Goal: Task Accomplishment & Management: Use online tool/utility

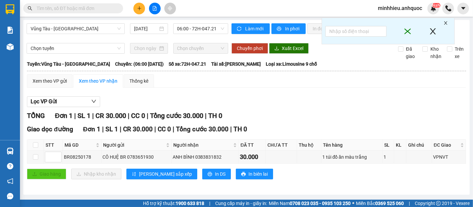
click at [70, 7] on input "text" at bounding box center [76, 8] width 79 height 7
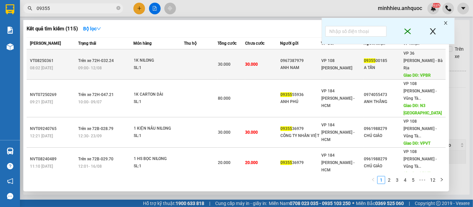
type input "09355"
click at [406, 60] on span "VP 36 [PERSON_NAME] - Bà Rịa" at bounding box center [423, 60] width 39 height 19
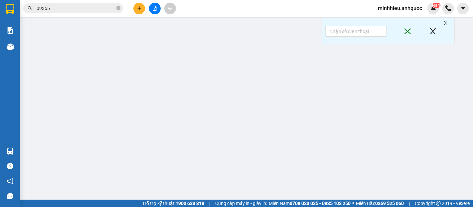
type input "0967387979"
type input "ANH NAM"
type input "0935500185"
type input "A TẤN"
type input "VPBR"
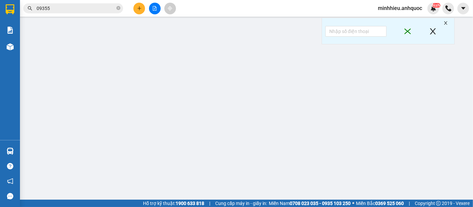
type input "30.000"
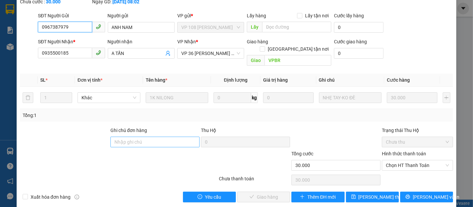
scroll to position [50, 0]
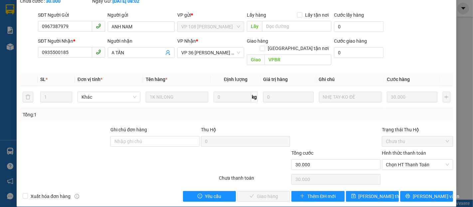
click at [135, 59] on div "Người nhận A TẤN" at bounding box center [141, 48] width 67 height 23
click at [136, 53] on input "A TẤN" at bounding box center [138, 52] width 52 height 7
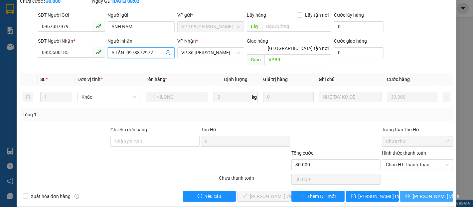
type input "A TẤN -0978872972"
click at [415, 191] on button "[PERSON_NAME] và In" at bounding box center [426, 196] width 53 height 11
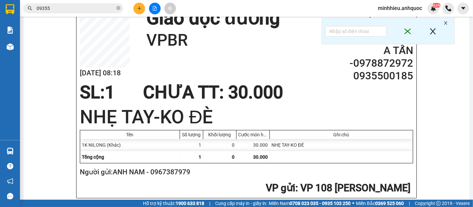
scroll to position [148, 0]
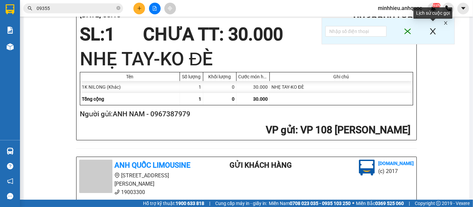
click at [434, 29] on icon "close" at bounding box center [433, 31] width 8 height 13
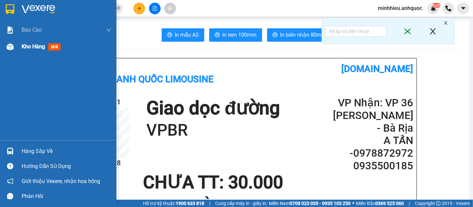
click at [30, 47] on span "Kho hàng" at bounding box center [33, 46] width 23 height 6
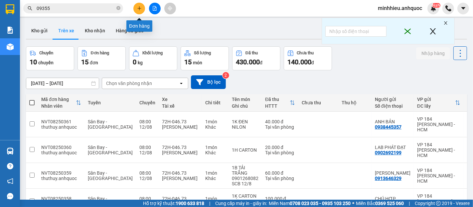
click at [138, 6] on icon "plus" at bounding box center [139, 8] width 5 height 5
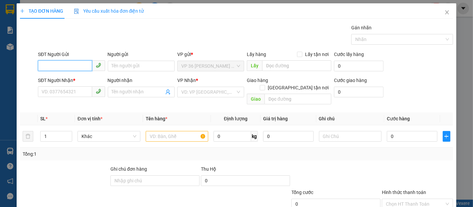
click at [78, 67] on input "SĐT Người Gửi" at bounding box center [65, 65] width 54 height 11
type input "0918239693"
click at [58, 77] on div "0918239693 - BẢO" at bounding box center [71, 79] width 58 height 7
type input "BẢO"
type input "0365454176"
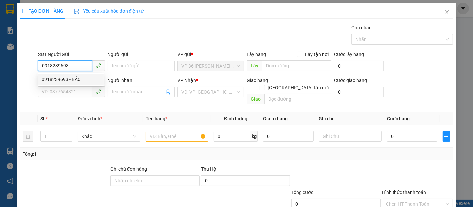
type input "BÁCH"
type input "VP 184"
type input "30.000"
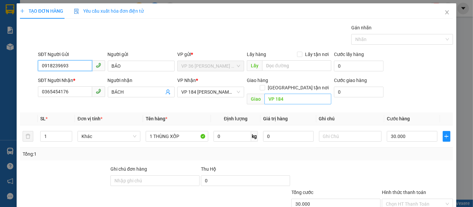
type input "0918239693"
click at [268, 94] on input "VP 184" at bounding box center [298, 99] width 67 height 11
type input "VP NVT"
click at [418, 131] on input "30.000" at bounding box center [412, 136] width 50 height 11
type input "4"
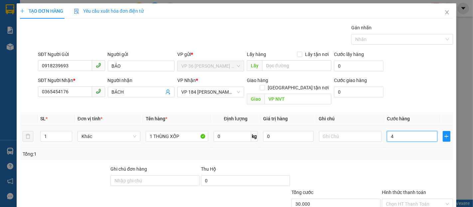
type input "4"
type input "40"
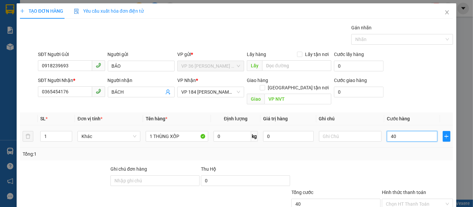
type input "400"
type input "4.000"
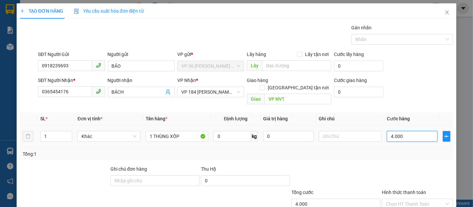
type input "40.000"
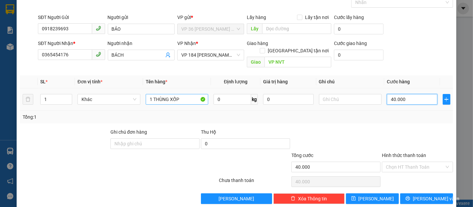
type input "40.000"
click at [187, 95] on input "1 THÙNG XỐP" at bounding box center [177, 99] width 63 height 11
type input "1 THÙNG XỐP TRẮNG"
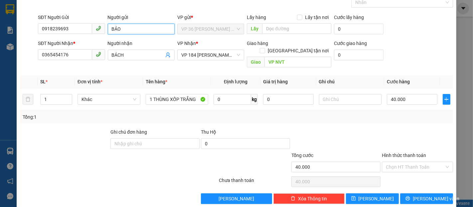
click at [109, 29] on input "BẢO" at bounding box center [141, 29] width 67 height 11
type input "A. BẢO"
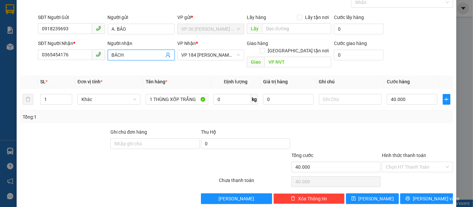
click at [112, 53] on input "BÁCH" at bounding box center [138, 54] width 52 height 7
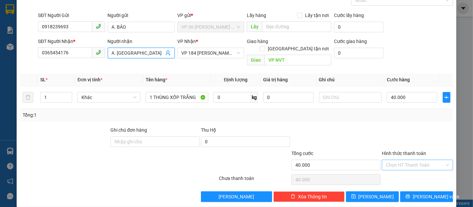
type input "A. [GEOGRAPHIC_DATA]"
drag, startPoint x: 412, startPoint y: 156, endPoint x: 415, endPoint y: 164, distance: 8.7
click at [412, 160] on input "Hình thức thanh toán" at bounding box center [415, 165] width 59 height 10
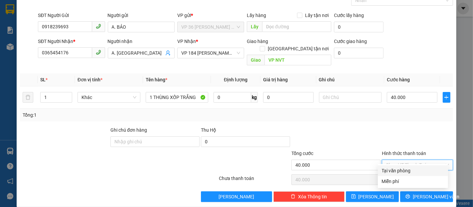
click at [414, 167] on div "Tại văn phòng" at bounding box center [413, 170] width 62 height 7
type input "0"
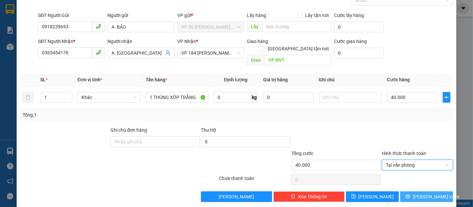
click at [422, 193] on span "[PERSON_NAME] và In" at bounding box center [436, 196] width 47 height 7
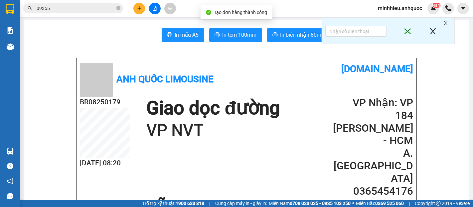
click at [218, 37] on button "In tem 100mm" at bounding box center [235, 34] width 53 height 13
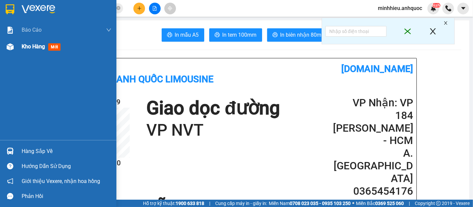
drag, startPoint x: 29, startPoint y: 46, endPoint x: 4, endPoint y: 48, distance: 25.4
click at [29, 46] on span "Kho hàng" at bounding box center [33, 46] width 23 height 6
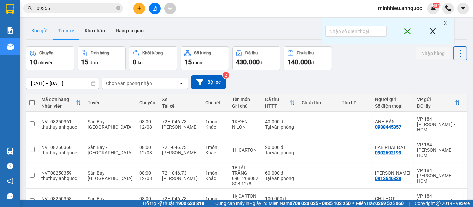
click at [29, 26] on button "Kho gửi" at bounding box center [39, 31] width 27 height 16
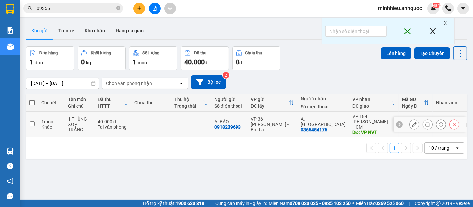
click at [208, 127] on td at bounding box center [191, 124] width 40 height 26
checkbox input "true"
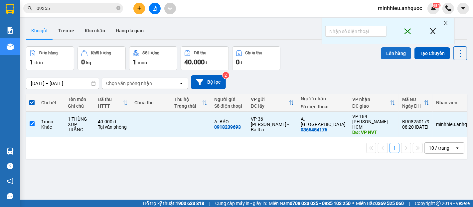
click at [388, 55] on button "Lên hàng" at bounding box center [396, 53] width 30 height 12
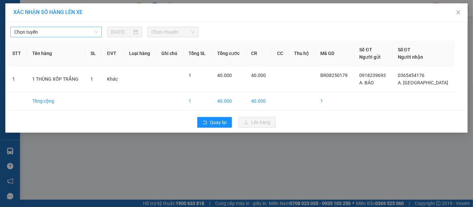
click at [60, 31] on span "Chọn tuyến" at bounding box center [56, 32] width 84 height 10
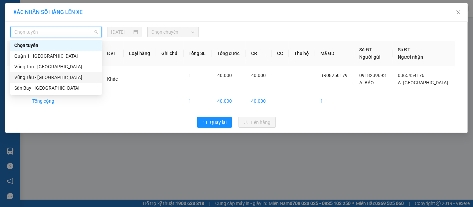
click at [32, 79] on div "Vũng Tàu - [GEOGRAPHIC_DATA]" at bounding box center [56, 77] width 84 height 7
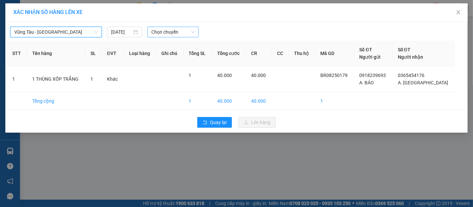
click at [153, 31] on span "Chọn chuyến" at bounding box center [172, 32] width 43 height 10
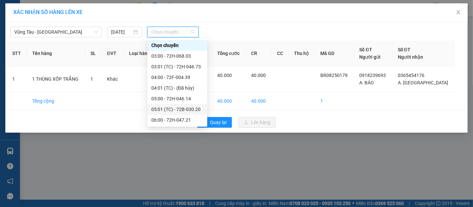
scroll to position [111, 0]
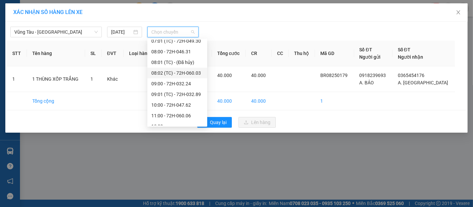
click at [173, 76] on div "08:02 (TC) - 72H-060.03" at bounding box center [177, 72] width 52 height 7
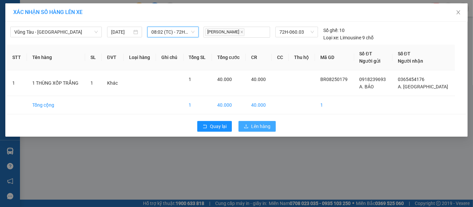
click at [268, 130] on button "Lên hàng" at bounding box center [257, 126] width 37 height 11
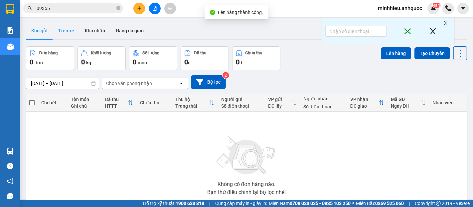
click at [72, 31] on button "Trên xe" at bounding box center [66, 31] width 27 height 16
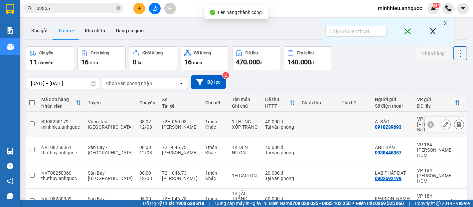
click at [457, 123] on icon at bounding box center [459, 124] width 5 height 5
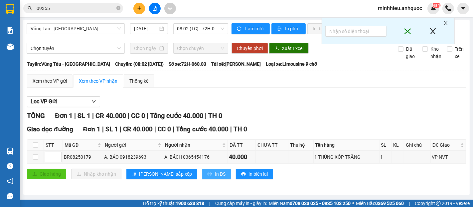
click at [208, 176] on icon "printer" at bounding box center [210, 174] width 4 height 4
click at [138, 10] on icon "plus" at bounding box center [139, 8] width 5 height 5
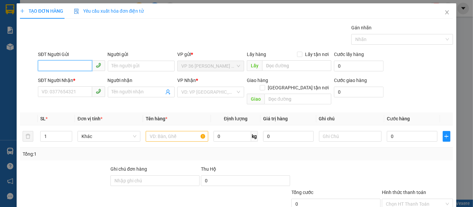
click at [69, 68] on input "SĐT Người Gửi" at bounding box center [65, 65] width 54 height 11
type input "0909862089"
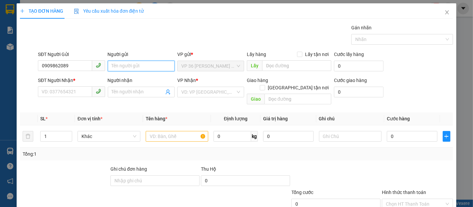
click at [126, 63] on input "Người gửi" at bounding box center [141, 66] width 67 height 11
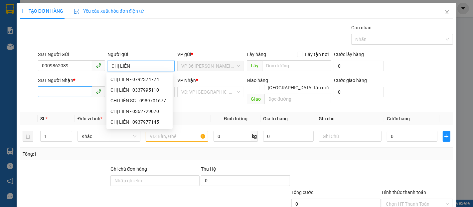
type input "CHỊ LIÊN"
click at [78, 94] on input "SĐT Người Nhận *" at bounding box center [65, 91] width 54 height 11
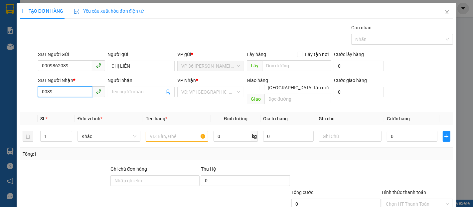
click at [59, 93] on input "0089" at bounding box center [65, 91] width 54 height 11
click at [46, 90] on input "0089" at bounding box center [65, 91] width 54 height 11
click at [66, 93] on input "0889" at bounding box center [65, 91] width 54 height 11
type input "0889366555"
click at [128, 89] on input "Người nhận" at bounding box center [138, 91] width 52 height 7
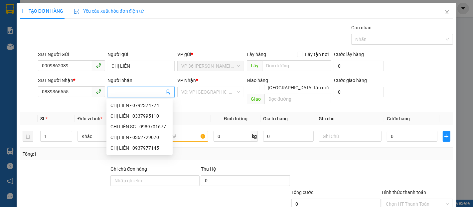
type input "A"
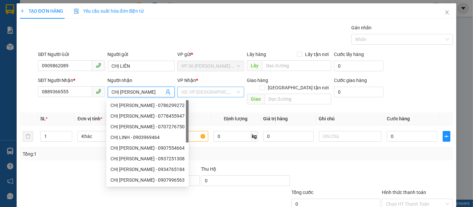
type input "CHỊ [PERSON_NAME]"
click at [205, 96] on input "search" at bounding box center [208, 92] width 54 height 10
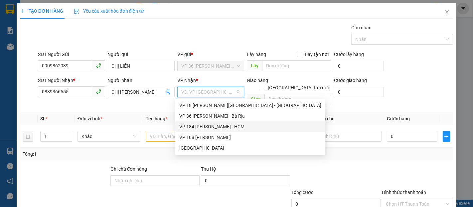
click at [207, 127] on div "VP 184 [PERSON_NAME] - HCM" at bounding box center [250, 126] width 142 height 7
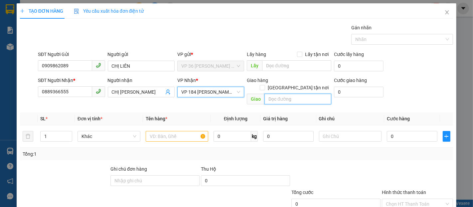
click at [283, 94] on input "text" at bounding box center [298, 99] width 67 height 11
type input "VP NVT"
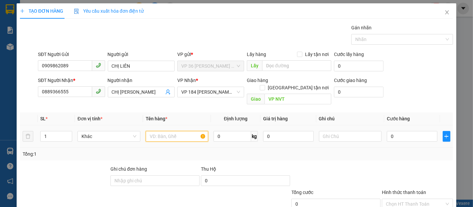
click at [158, 131] on input "text" at bounding box center [177, 136] width 63 height 11
type input "1T+1K DÀI QUẤN [PERSON_NAME]"
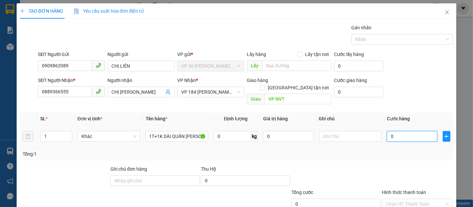
click at [420, 131] on input "0" at bounding box center [412, 136] width 50 height 11
type input "5"
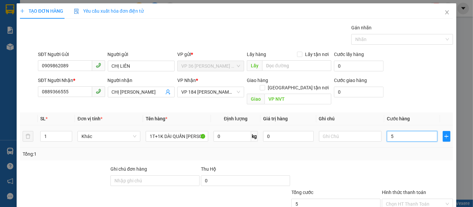
type input "50"
type input "500"
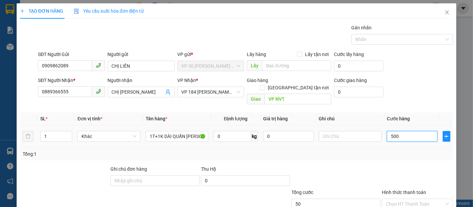
type input "500"
type input "5.000"
type input "50.000"
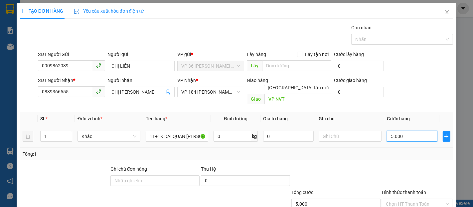
type input "50.000"
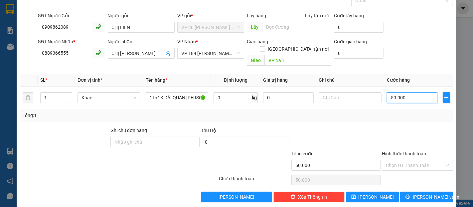
scroll to position [39, 0]
type input "50.000"
click at [410, 194] on icon "printer" at bounding box center [408, 196] width 5 height 5
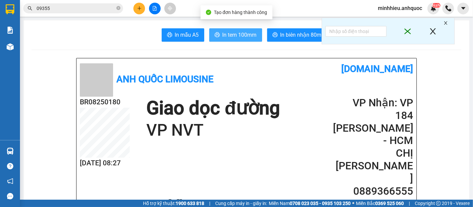
click at [236, 31] on span "In tem 100mm" at bounding box center [240, 35] width 34 height 8
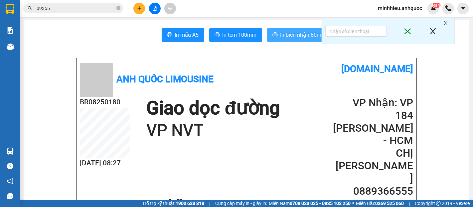
click at [291, 37] on span "In biên nhận 80mm" at bounding box center [304, 35] width 46 height 8
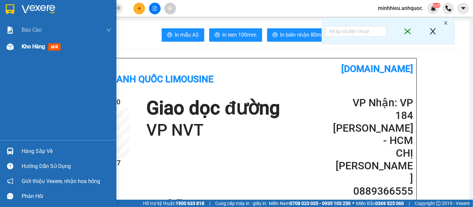
click at [33, 51] on div "Kho hàng mới" at bounding box center [67, 46] width 90 height 17
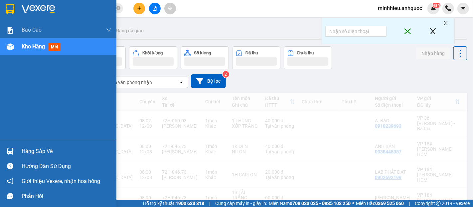
click at [33, 50] on span "Kho hàng" at bounding box center [33, 46] width 23 height 6
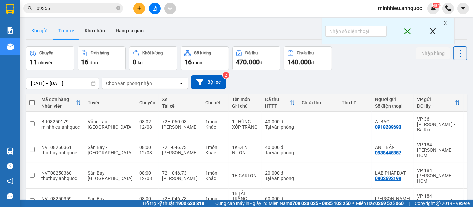
click at [45, 30] on button "Kho gửi" at bounding box center [39, 31] width 27 height 16
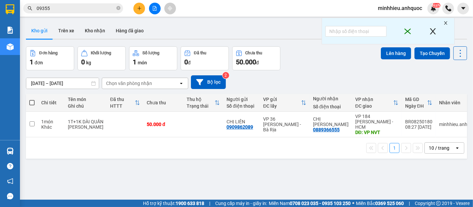
click at [165, 129] on td "50.000 đ" at bounding box center [163, 124] width 40 height 26
checkbox input "true"
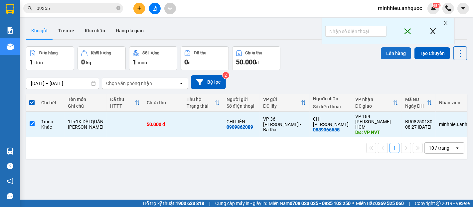
click at [388, 55] on button "Lên hàng" at bounding box center [396, 53] width 30 height 12
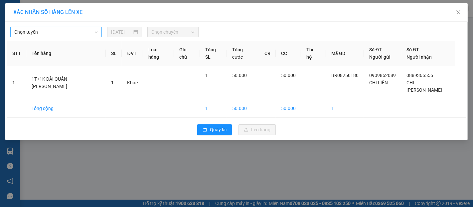
click at [37, 31] on span "Chọn tuyến" at bounding box center [56, 32] width 84 height 10
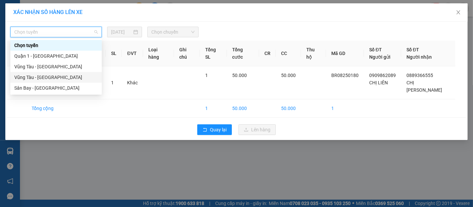
click at [34, 77] on div "Vũng Tàu - [GEOGRAPHIC_DATA]" at bounding box center [56, 77] width 84 height 7
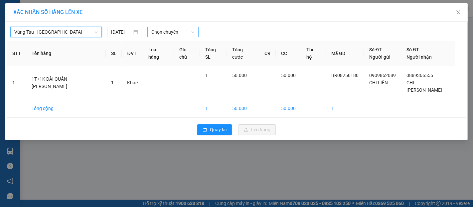
click at [156, 34] on span "Chọn chuyến" at bounding box center [172, 32] width 43 height 10
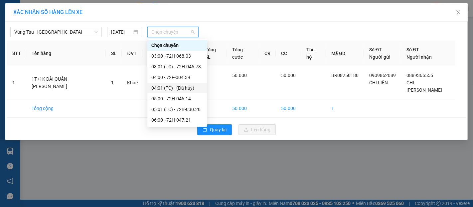
scroll to position [74, 0]
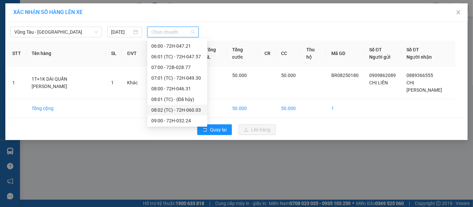
click at [179, 109] on div "08:02 (TC) - 72H-060.03" at bounding box center [177, 109] width 52 height 7
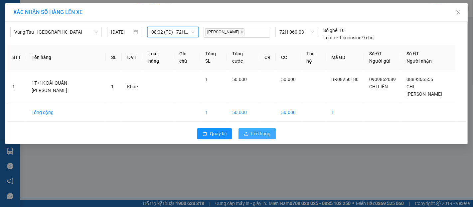
click at [264, 130] on span "Lên hàng" at bounding box center [260, 133] width 19 height 7
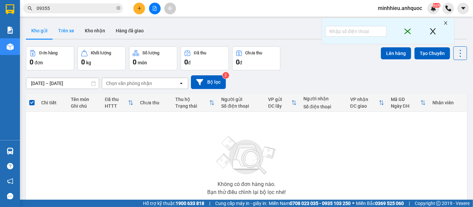
click at [67, 31] on button "Trên xe" at bounding box center [66, 31] width 27 height 16
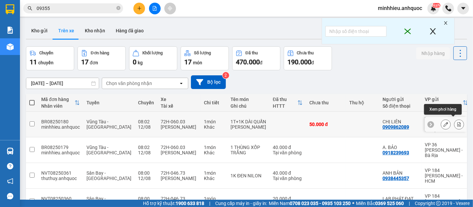
click at [457, 122] on icon at bounding box center [459, 124] width 5 height 5
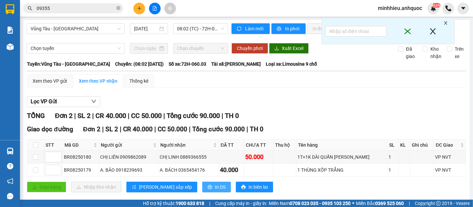
click at [202, 192] on button "In DS" at bounding box center [216, 186] width 29 height 11
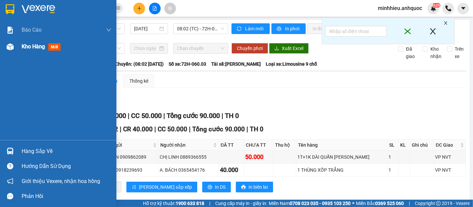
click at [24, 50] on div "Kho hàng mới" at bounding box center [43, 46] width 42 height 8
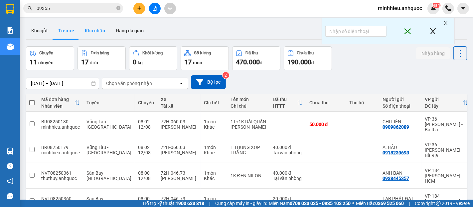
click at [93, 32] on button "Kho nhận" at bounding box center [95, 31] width 31 height 16
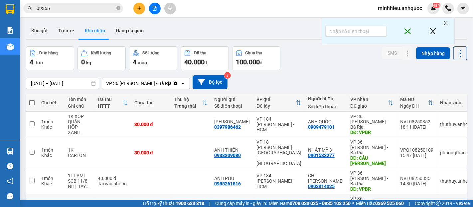
scroll to position [31, 0]
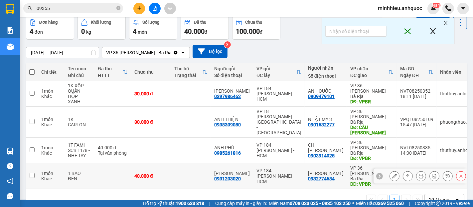
click at [392, 173] on icon at bounding box center [394, 175] width 5 height 5
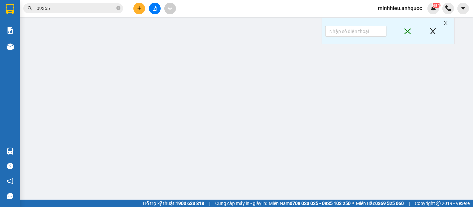
type input "0931203020"
type input "[PERSON_NAME]"
type input "0932774684"
type input "[PERSON_NAME]"
type input "VPBR"
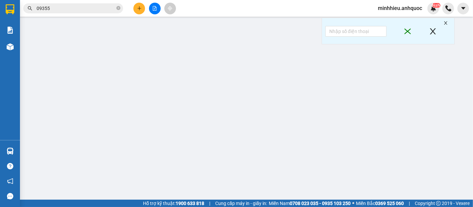
type input "40.000"
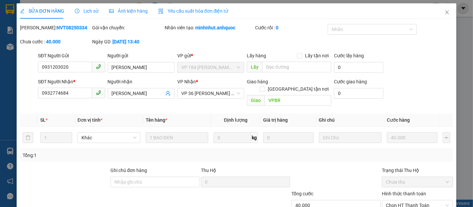
click at [90, 12] on span "Lịch sử" at bounding box center [87, 10] width 24 height 5
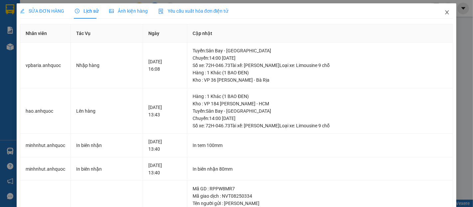
click at [445, 15] on icon "close" at bounding box center [447, 12] width 5 height 5
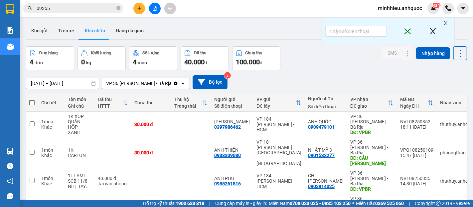
scroll to position [31, 0]
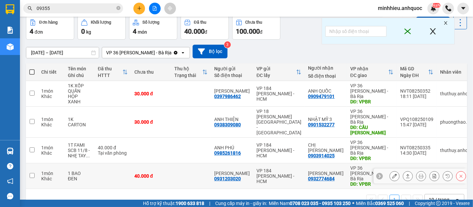
click at [406, 174] on icon at bounding box center [408, 176] width 4 height 4
click at [390, 170] on button at bounding box center [394, 176] width 9 height 12
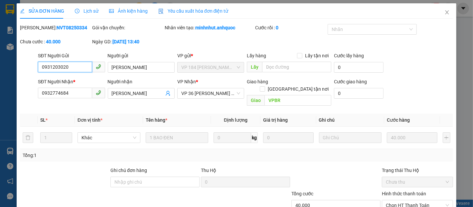
scroll to position [37, 0]
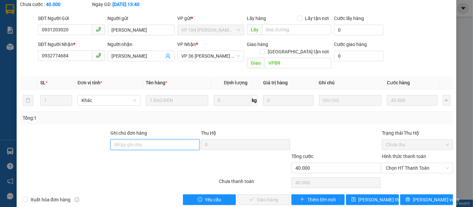
click at [143, 139] on input "Ghi chú đơn hàng" at bounding box center [154, 144] width 89 height 11
click at [399, 163] on span "Chọn HT Thanh Toán" at bounding box center [417, 168] width 63 height 10
type input "TTTM VP"
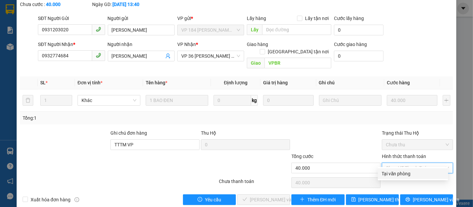
click at [396, 169] on div "Tại văn phòng" at bounding box center [413, 173] width 70 height 11
type input "0"
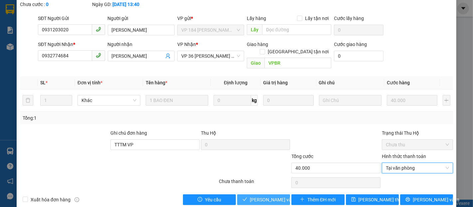
click at [279, 196] on span "[PERSON_NAME] và Giao hàng" at bounding box center [282, 199] width 64 height 7
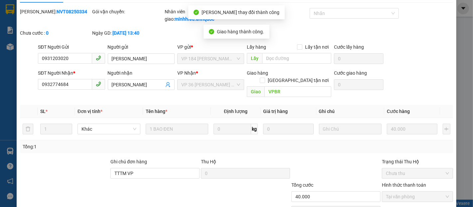
scroll to position [0, 0]
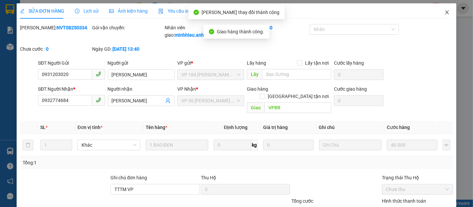
click at [445, 12] on icon "close" at bounding box center [447, 12] width 5 height 5
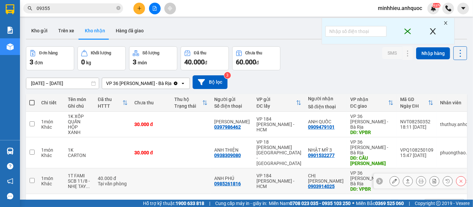
click at [392, 178] on icon at bounding box center [394, 180] width 5 height 5
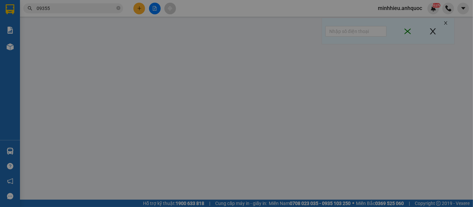
type input "0985261816"
type input "ANH PHÚ"
type input "0903914025"
type input "CHỊ [PERSON_NAME]"
type input "VPBR"
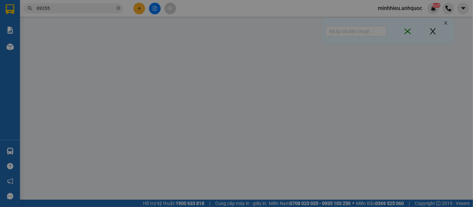
type input "40.000"
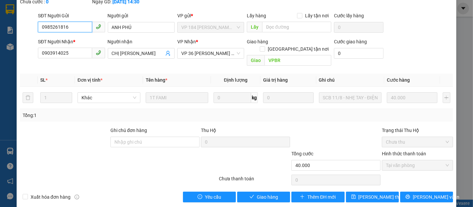
scroll to position [40, 0]
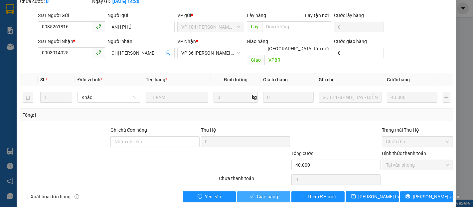
click at [280, 191] on button "Giao hàng" at bounding box center [263, 196] width 53 height 11
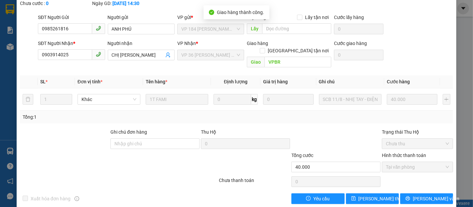
scroll to position [0, 0]
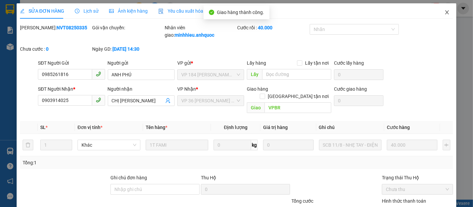
click at [446, 14] on icon "close" at bounding box center [448, 12] width 4 height 4
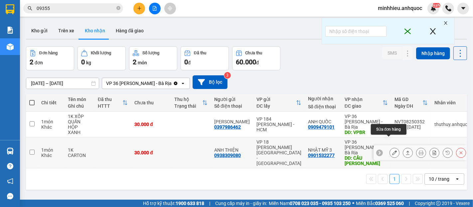
click at [392, 150] on icon at bounding box center [394, 152] width 5 height 5
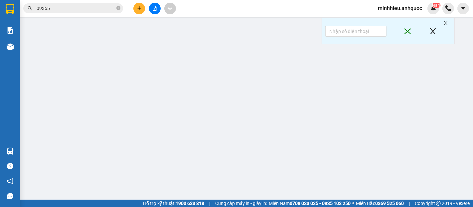
type input "0938309080"
type input "ANH THIỆN"
type input "0901532277"
type input "NHẬT MỸ 3"
type input "CẦU NGỌC HÀ"
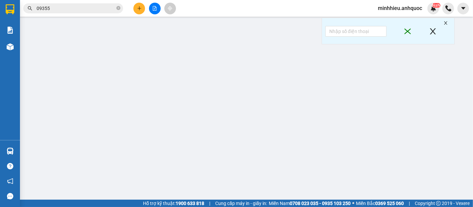
type input "30.000"
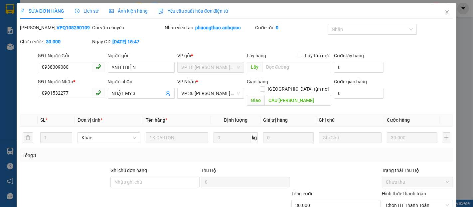
click at [91, 15] on div "Lịch sử" at bounding box center [87, 10] width 24 height 15
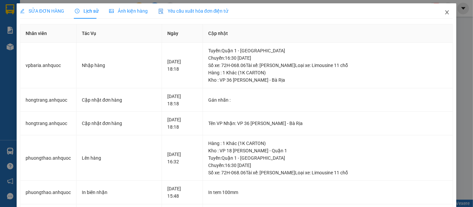
click at [445, 15] on icon "close" at bounding box center [447, 12] width 5 height 5
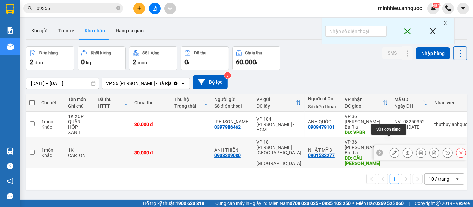
click at [391, 147] on button at bounding box center [394, 153] width 9 height 12
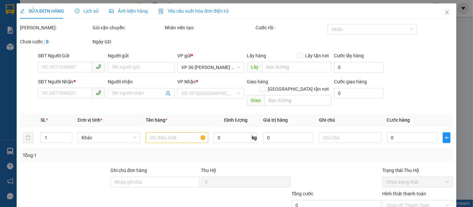
type input "0938309080"
type input "ANH THIỆN"
type input "0901532277"
type input "NHẬT MỸ 3"
type input "CẦU NGỌC HÀ"
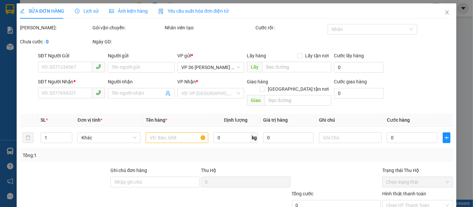
type input "30.000"
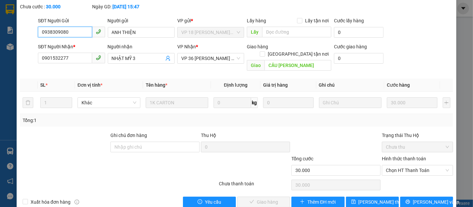
scroll to position [40, 0]
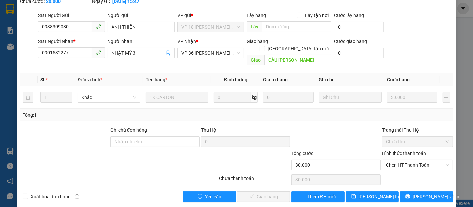
click at [166, 126] on div "Ghi chú đơn hàng" at bounding box center [154, 131] width 89 height 10
click at [156, 136] on input "Ghi chú đơn hàng" at bounding box center [154, 141] width 89 height 11
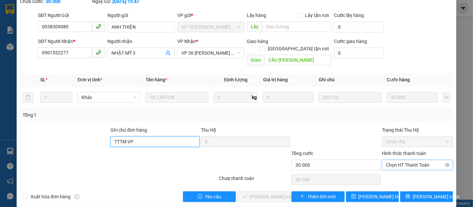
click at [431, 160] on span "Chọn HT Thanh Toán" at bounding box center [417, 165] width 63 height 10
type input "TTTM VP"
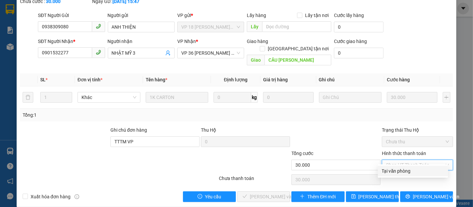
click at [410, 167] on div "Tại văn phòng" at bounding box center [413, 170] width 62 height 7
type input "0"
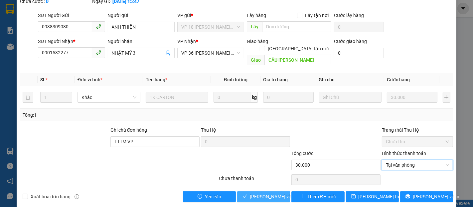
click at [266, 193] on span "[PERSON_NAME] và Giao hàng" at bounding box center [282, 196] width 64 height 7
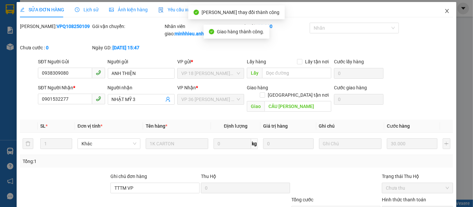
scroll to position [0, 0]
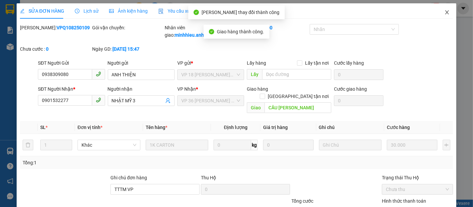
click at [446, 13] on icon "close" at bounding box center [448, 12] width 4 height 4
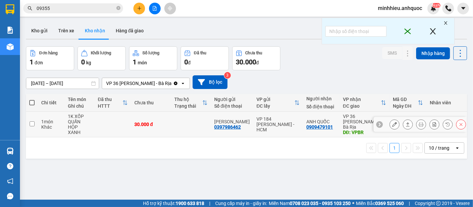
click at [392, 124] on button at bounding box center [394, 124] width 9 height 12
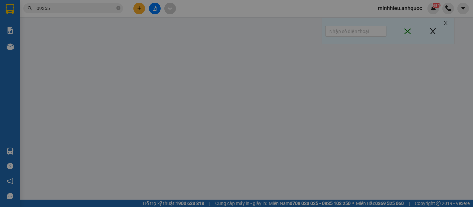
type input "0397986462"
type input "[PERSON_NAME]"
type input "0909479101"
type input "ANH QUỐC"
type input "VPBR"
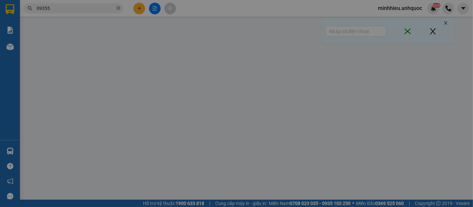
type input "30.000"
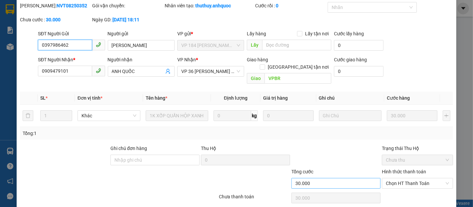
scroll to position [40, 0]
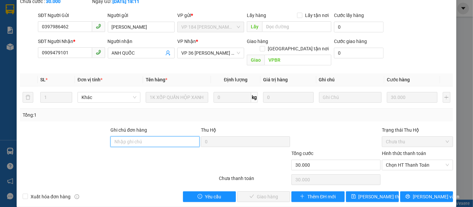
click at [162, 136] on input "Ghi chú đơn hàng" at bounding box center [154, 141] width 89 height 11
click at [411, 160] on span "Chọn HT Thanh Toán" at bounding box center [417, 165] width 63 height 10
type input "TTTM VP"
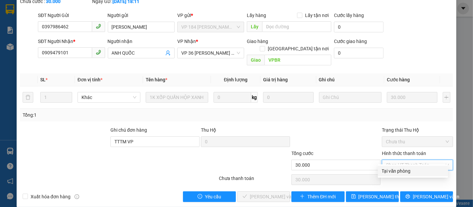
click at [394, 167] on div "Tại văn phòng" at bounding box center [413, 170] width 62 height 7
type input "0"
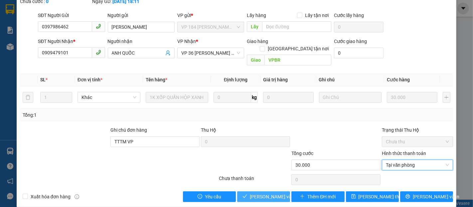
click at [264, 193] on span "[PERSON_NAME] và Giao hàng" at bounding box center [282, 196] width 64 height 7
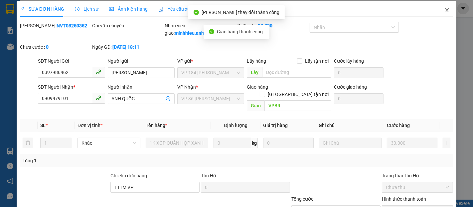
scroll to position [0, 0]
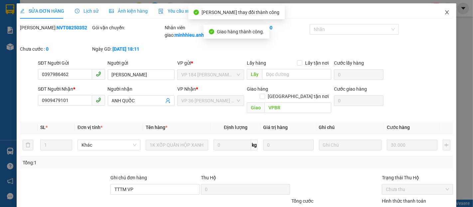
click at [446, 14] on icon "close" at bounding box center [448, 12] width 4 height 4
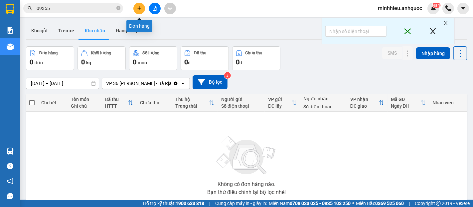
click at [140, 6] on icon "plus" at bounding box center [139, 8] width 5 height 5
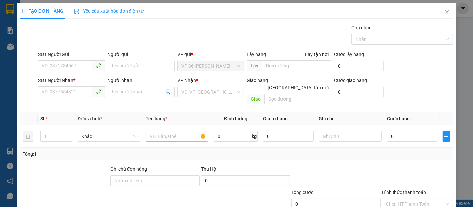
click at [48, 59] on div "SĐT Người Gửi" at bounding box center [71, 56] width 67 height 10
click at [62, 64] on input "SĐT Người Gửi" at bounding box center [65, 65] width 54 height 11
click at [72, 68] on input "0388365672" at bounding box center [65, 65] width 54 height 11
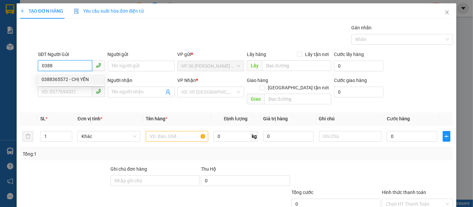
click at [83, 76] on div "0388365572 - CHỊ YẾN" at bounding box center [71, 79] width 58 height 7
type input "0388365572"
type input "CHỊ YẾN"
type input "0932475083"
type input "ANH QUÍ"
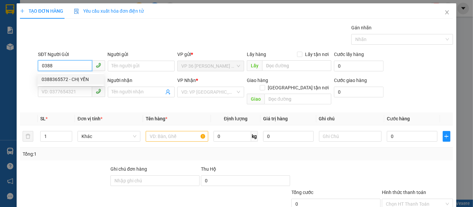
type input "VP NVT"
type input "60.000"
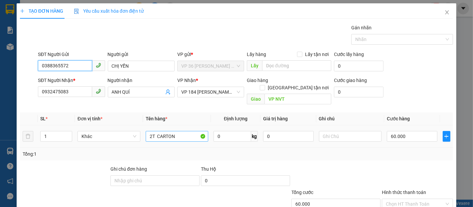
type input "0388365572"
click at [151, 132] on input "2T CARTON" at bounding box center [177, 136] width 63 height 11
type input "1T CARTON"
click at [397, 129] on div "60.000" at bounding box center [412, 135] width 50 height 13
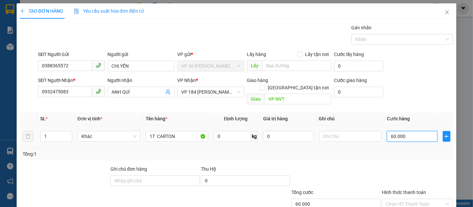
click at [395, 131] on input "60.000" at bounding box center [412, 136] width 50 height 11
type input "3"
type input "30"
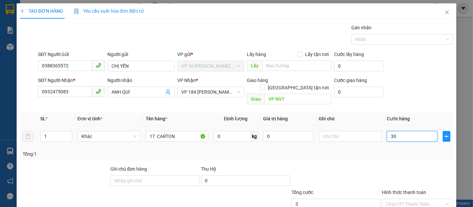
type input "30"
type input "300"
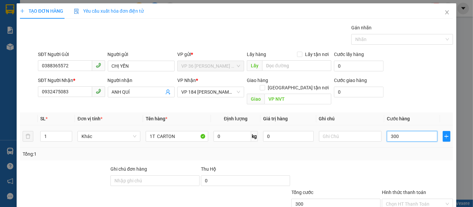
type input "3.000"
type input "30.000"
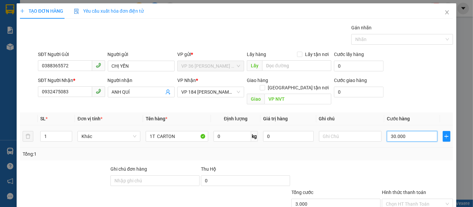
type input "30.000"
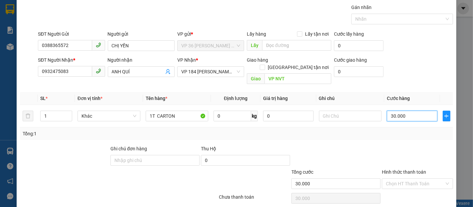
scroll to position [39, 0]
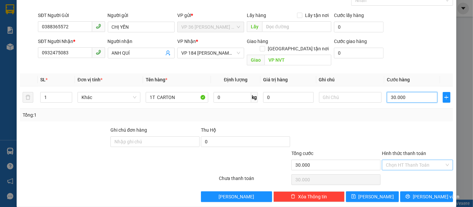
type input "30.000"
click at [414, 160] on input "Hình thức thanh toán" at bounding box center [415, 165] width 59 height 10
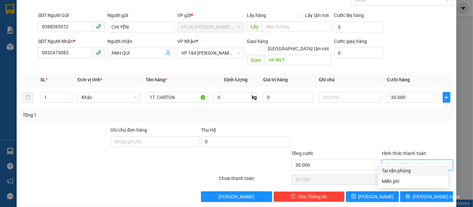
click at [402, 171] on div "Tại văn phòng" at bounding box center [413, 170] width 62 height 7
type input "0"
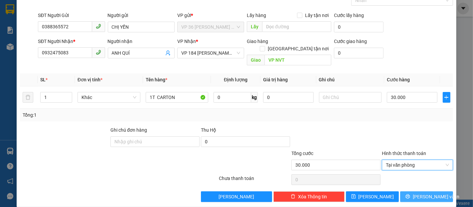
drag, startPoint x: 428, startPoint y: 187, endPoint x: 409, endPoint y: 185, distance: 19.1
click at [427, 193] on span "[PERSON_NAME] và In" at bounding box center [436, 196] width 47 height 7
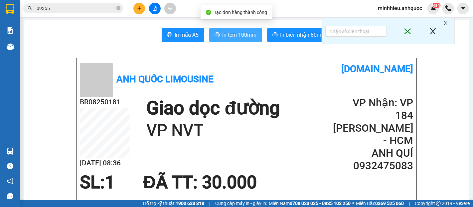
drag, startPoint x: 238, startPoint y: 40, endPoint x: 201, endPoint y: 48, distance: 38.6
click at [238, 40] on button "In tem 100mm" at bounding box center [235, 34] width 53 height 13
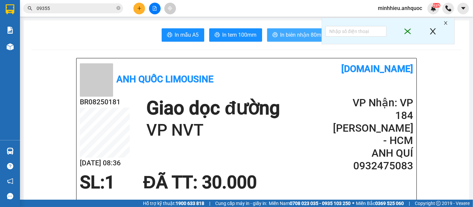
click at [273, 37] on icon "printer" at bounding box center [275, 34] width 5 height 5
click at [119, 6] on icon "close-circle" at bounding box center [118, 8] width 4 height 4
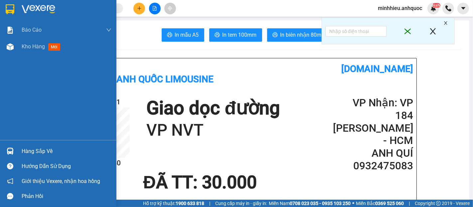
drag, startPoint x: 30, startPoint y: 47, endPoint x: 13, endPoint y: 82, distance: 38.3
click at [29, 47] on span "Kho hàng" at bounding box center [33, 46] width 23 height 6
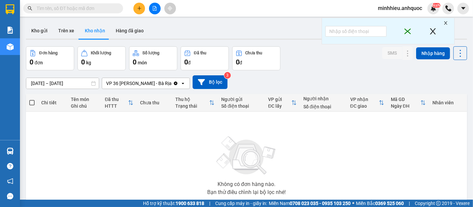
click at [163, 32] on div "Kho gửi Trên xe Kho nhận Hàng đã giao" at bounding box center [246, 32] width 441 height 18
click at [141, 9] on icon "plus" at bounding box center [139, 8] width 5 height 5
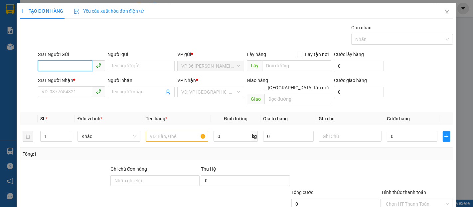
click at [82, 64] on input "SĐT Người Gửi" at bounding box center [65, 65] width 54 height 11
drag, startPoint x: 85, startPoint y: 77, endPoint x: 0, endPoint y: 66, distance: 85.2
click at [84, 77] on div "0366867962 - C THƯ" at bounding box center [71, 79] width 58 height 7
type input "0366867962"
type input "C THƯ"
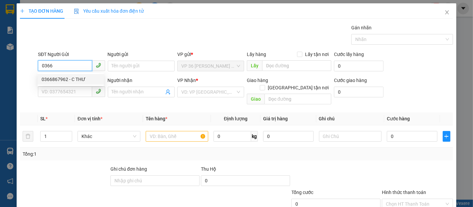
type input "0978242813"
type input "A HOÀNG"
type input "VPNVT"
type input "20.000"
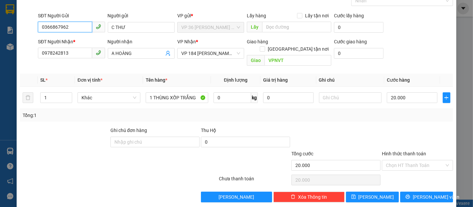
scroll to position [39, 0]
type input "0366867962"
click at [426, 160] on input "Hình thức thanh toán" at bounding box center [415, 165] width 59 height 10
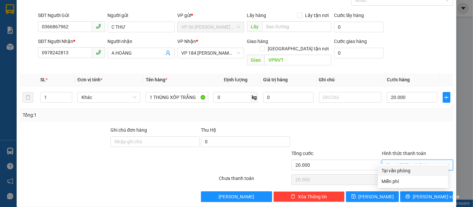
click at [404, 171] on div "Tại văn phòng" at bounding box center [413, 170] width 62 height 7
type input "0"
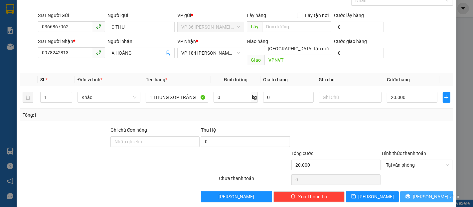
click at [409, 194] on icon "printer" at bounding box center [408, 196] width 5 height 5
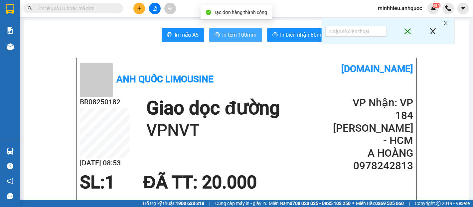
drag, startPoint x: 228, startPoint y: 31, endPoint x: 225, endPoint y: 56, distance: 25.5
click at [228, 31] on span "In tem 100mm" at bounding box center [240, 35] width 34 height 8
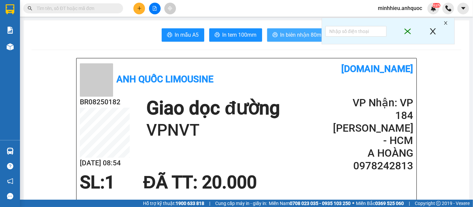
click at [310, 39] on button "In biên nhận 80mm" at bounding box center [299, 34] width 65 height 13
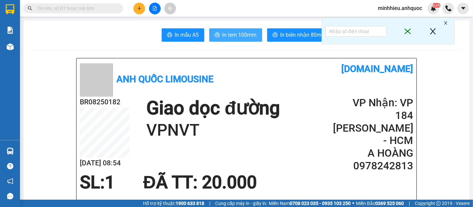
click at [231, 37] on span "In tem 100mm" at bounding box center [240, 35] width 34 height 8
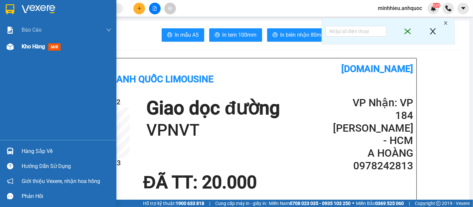
click at [36, 45] on span "Kho hàng" at bounding box center [33, 46] width 23 height 6
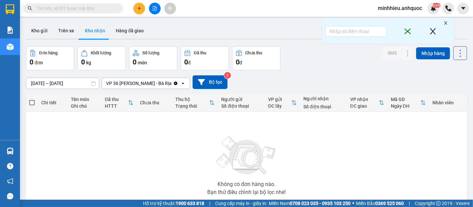
click at [43, 37] on button "Kho gửi" at bounding box center [39, 31] width 27 height 16
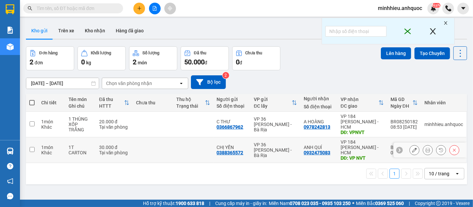
click at [234, 137] on td "CHỊ YẾN 0388365572" at bounding box center [232, 150] width 37 height 26
checkbox input "true"
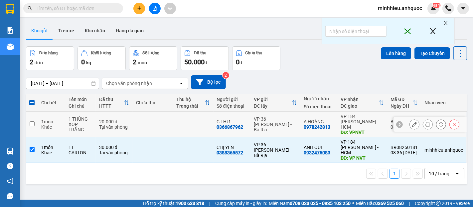
click at [229, 124] on div "0366867962" at bounding box center [230, 126] width 27 height 5
type input "0366867962"
drag, startPoint x: 156, startPoint y: 123, endPoint x: 320, endPoint y: 134, distance: 164.2
click at [156, 122] on td at bounding box center [153, 124] width 40 height 26
checkbox input "true"
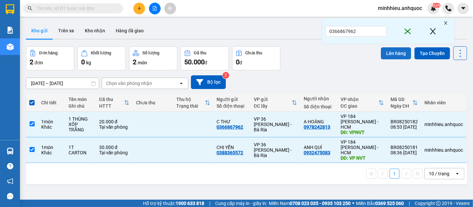
click at [381, 55] on button "Lên hàng" at bounding box center [396, 53] width 30 height 12
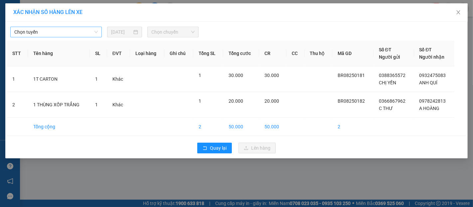
drag, startPoint x: 63, startPoint y: 30, endPoint x: 15, endPoint y: 36, distance: 48.3
click at [62, 30] on span "Chọn tuyến" at bounding box center [56, 32] width 84 height 10
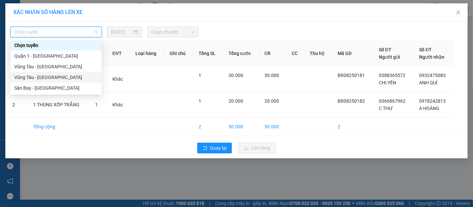
drag, startPoint x: 27, startPoint y: 77, endPoint x: 183, endPoint y: 26, distance: 163.6
click at [28, 77] on div "Vũng Tàu - [GEOGRAPHIC_DATA]" at bounding box center [56, 77] width 84 height 7
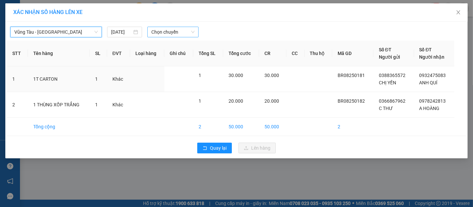
drag, startPoint x: 170, startPoint y: 35, endPoint x: 165, endPoint y: 38, distance: 5.9
click at [170, 35] on span "Chọn chuyến" at bounding box center [172, 32] width 43 height 10
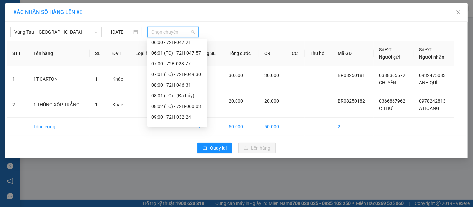
scroll to position [111, 0]
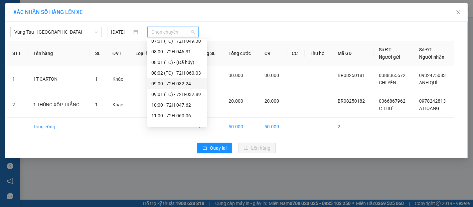
click at [178, 83] on div "09:00 - 72H-032.24" at bounding box center [177, 83] width 52 height 7
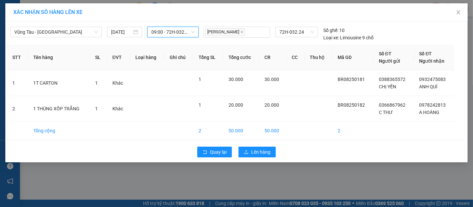
click at [257, 162] on div "XÁC NHẬN SỐ HÀNG LÊN XE Vũng Tàu - Sân Bay 12/08/2025 09:00 09:00 - 72H-032.24 …" at bounding box center [236, 103] width 473 height 207
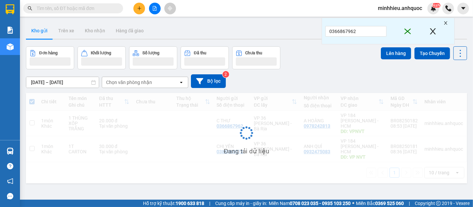
click at [259, 154] on div "Đang tải dữ liệu" at bounding box center [246, 138] width 441 height 90
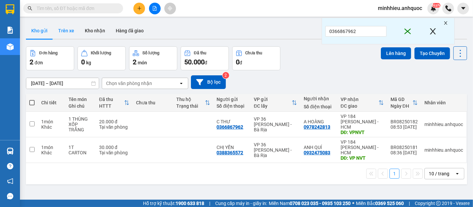
click at [62, 29] on button "Trên xe" at bounding box center [66, 31] width 27 height 16
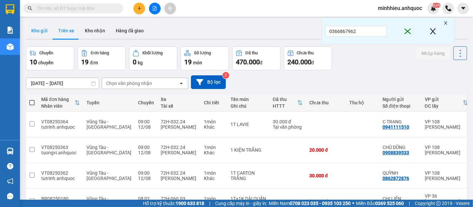
click at [30, 28] on button "Kho gửi" at bounding box center [39, 31] width 27 height 16
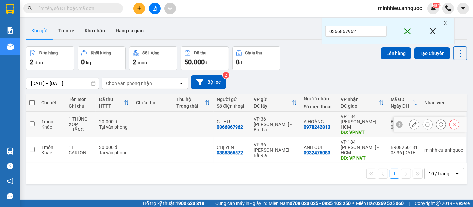
drag, startPoint x: 223, startPoint y: 118, endPoint x: 216, endPoint y: 121, distance: 7.9
click at [223, 119] on div "C THƯ" at bounding box center [232, 121] width 30 height 5
checkbox input "true"
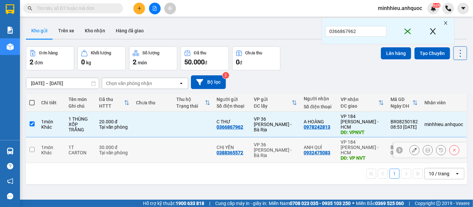
click at [214, 144] on td "CHỊ YẾN 0388365572" at bounding box center [232, 150] width 37 height 26
checkbox input "true"
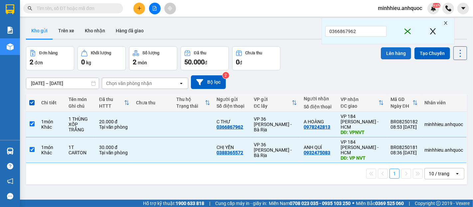
click at [391, 50] on button "Lên hàng" at bounding box center [396, 53] width 30 height 12
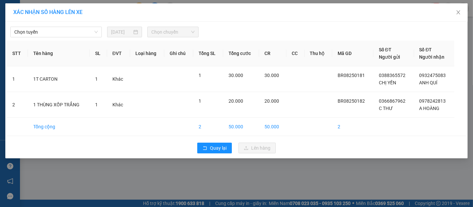
click at [51, 24] on div "Chọn tuyến 12/08/2025 Chọn chuyến" at bounding box center [236, 30] width 459 height 14
click at [43, 37] on div "Chọn tuyến" at bounding box center [56, 32] width 92 height 11
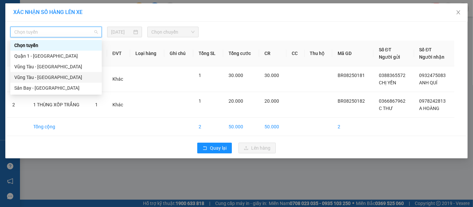
drag, startPoint x: 53, startPoint y: 77, endPoint x: 176, endPoint y: 37, distance: 129.0
click at [56, 78] on div "Vũng Tàu - [GEOGRAPHIC_DATA]" at bounding box center [56, 77] width 84 height 7
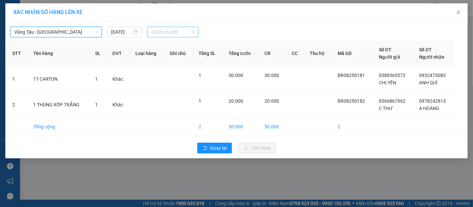
click at [176, 35] on span "Chọn chuyến" at bounding box center [172, 32] width 43 height 10
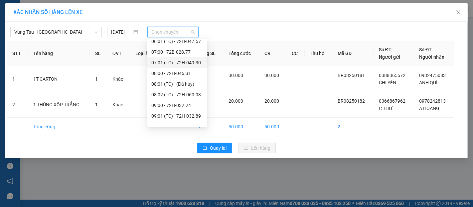
scroll to position [111, 0]
click at [185, 84] on div "09:00 - 72H-032.24" at bounding box center [177, 83] width 52 height 7
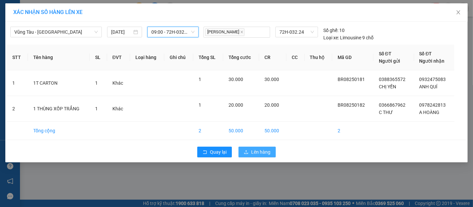
drag, startPoint x: 258, startPoint y: 148, endPoint x: 251, endPoint y: 149, distance: 7.1
click at [257, 149] on span "Lên hàng" at bounding box center [260, 151] width 19 height 7
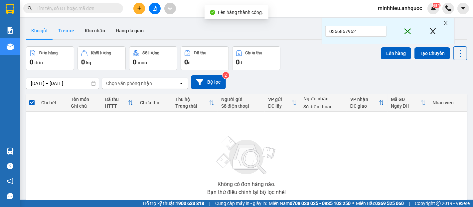
click at [72, 33] on button "Trên xe" at bounding box center [66, 31] width 27 height 16
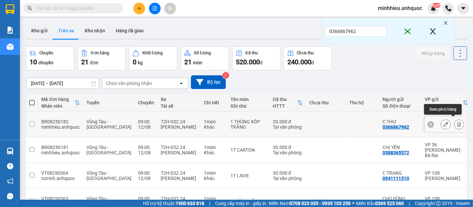
click at [457, 122] on icon at bounding box center [459, 124] width 5 height 5
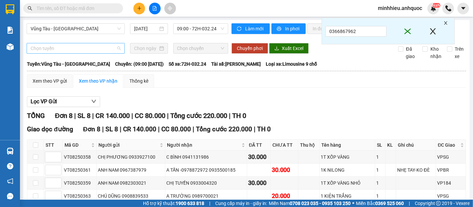
click at [66, 53] on span "Chọn tuyến" at bounding box center [76, 48] width 90 height 10
click at [148, 40] on div "Vũng Tàu - Sân Bay 12/08/2025 09:00 - 72H-032.24" at bounding box center [128, 31] width 202 height 16
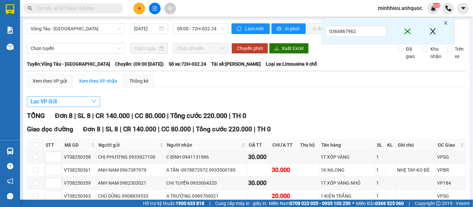
click at [85, 107] on button "Lọc VP Gửi" at bounding box center [63, 101] width 73 height 11
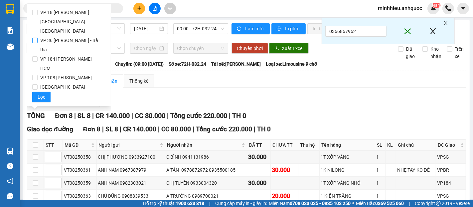
click at [56, 36] on span "VP 36 [PERSON_NAME] - Bà Rịa" at bounding box center [72, 45] width 68 height 19
click at [38, 38] on input "VP 36 [PERSON_NAME] - Bà Rịa" at bounding box center [34, 40] width 5 height 5
checkbox input "true"
click at [43, 93] on span "Lọc" at bounding box center [42, 96] width 8 height 7
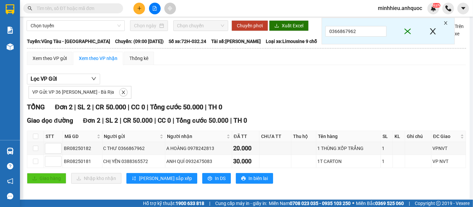
scroll to position [32, 0]
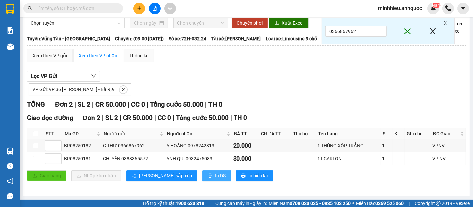
click at [215, 176] on span "In DS" at bounding box center [220, 175] width 11 height 7
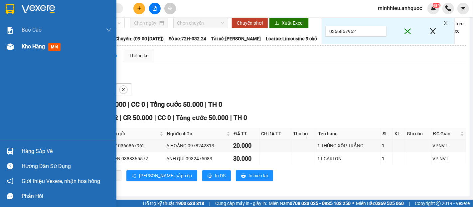
click at [34, 48] on span "Kho hàng" at bounding box center [33, 46] width 23 height 6
click at [28, 46] on span "Kho hàng" at bounding box center [33, 46] width 23 height 6
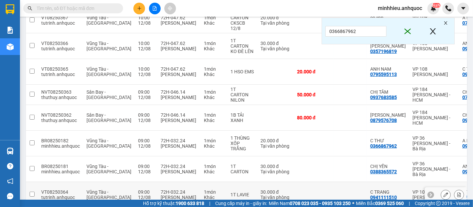
scroll to position [111, 0]
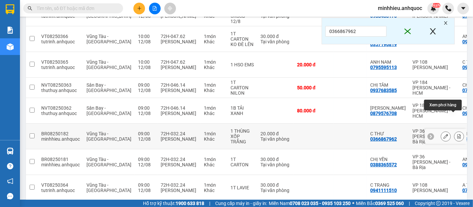
click at [456, 130] on button at bounding box center [459, 136] width 9 height 12
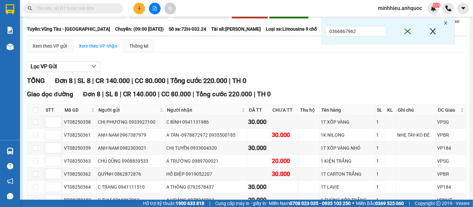
scroll to position [96, 0]
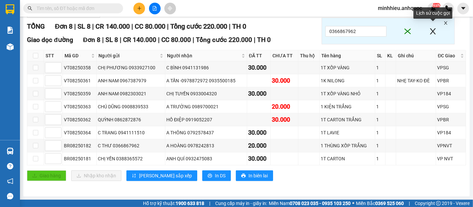
click at [433, 32] on icon "close" at bounding box center [433, 31] width 6 height 6
click at [444, 21] on icon "close" at bounding box center [446, 23] width 5 height 5
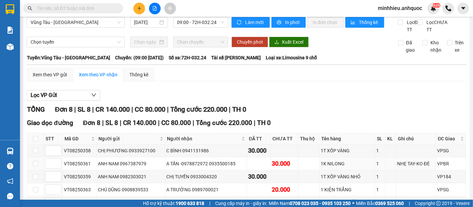
scroll to position [0, 0]
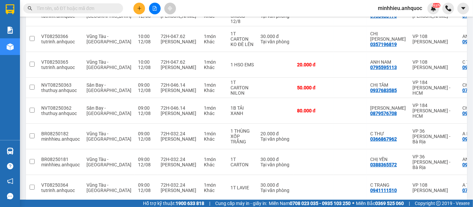
scroll to position [148, 0]
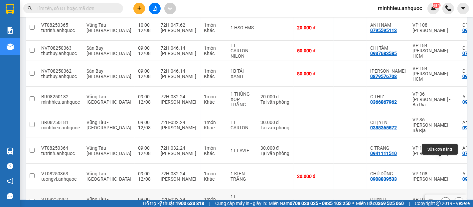
click at [444, 199] on icon at bounding box center [446, 201] width 5 height 5
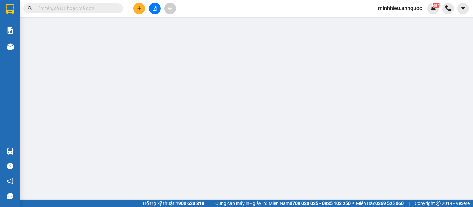
type input "0862872876"
type input "QUỲNH"
type input "0919052207"
type input "[PERSON_NAME]"
type input "VPBR"
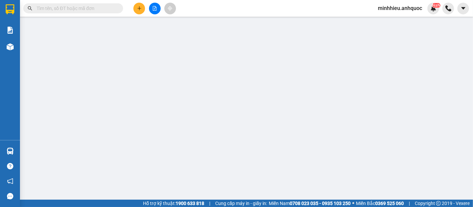
type input "30.000"
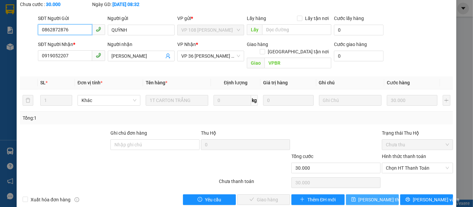
scroll to position [50, 0]
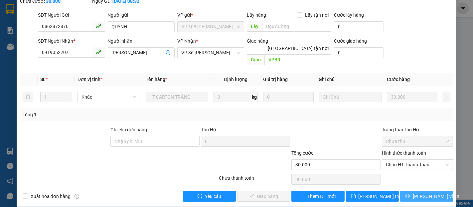
click at [410, 193] on icon "printer" at bounding box center [408, 195] width 5 height 5
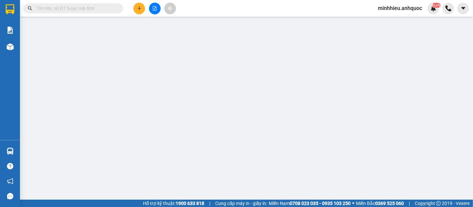
type input "0862872876"
type input "QUỲNH"
type input "0919052207"
type input "[PERSON_NAME]"
type input "VPBR"
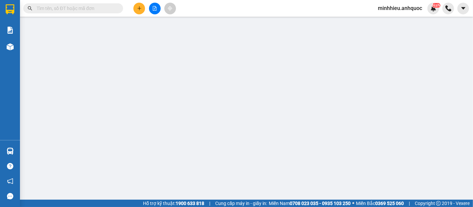
type input "30.000"
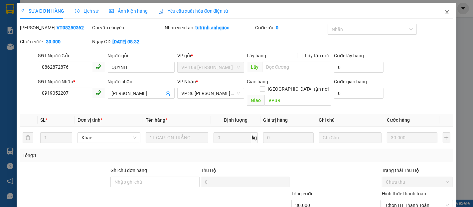
click at [445, 12] on icon "close" at bounding box center [447, 12] width 5 height 5
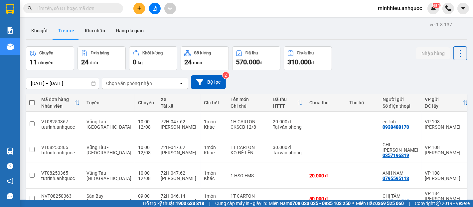
scroll to position [74, 0]
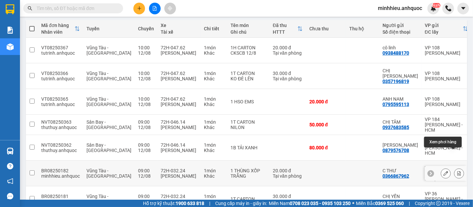
click at [456, 167] on button at bounding box center [459, 173] width 9 height 12
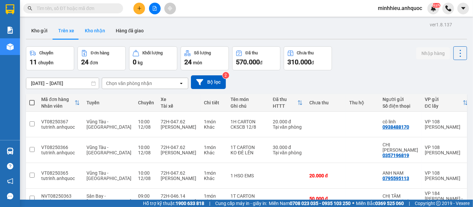
click at [90, 29] on button "Kho nhận" at bounding box center [95, 31] width 31 height 16
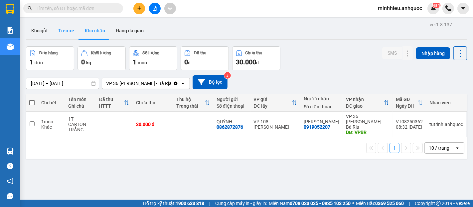
drag, startPoint x: 69, startPoint y: 31, endPoint x: 53, endPoint y: 33, distance: 16.1
click at [69, 31] on button "Trên xe" at bounding box center [66, 31] width 27 height 16
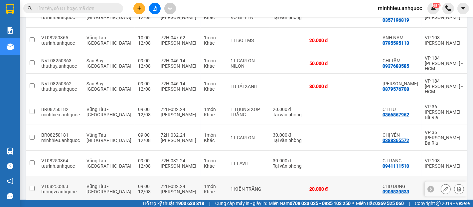
scroll to position [148, 0]
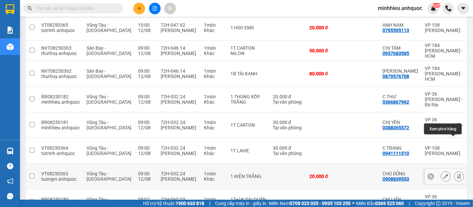
click at [444, 174] on icon at bounding box center [446, 176] width 5 height 5
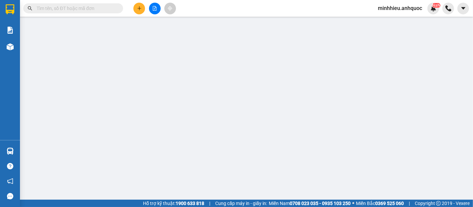
type input "0908839533"
type input "CHÚ DŨNG"
type input "0989700021"
type input "A TRƯỜNG"
type input "VPSG"
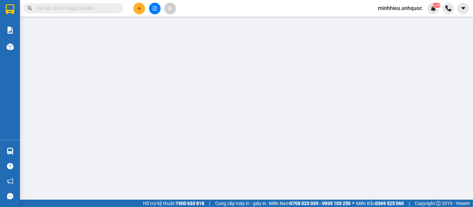
type input "20.000"
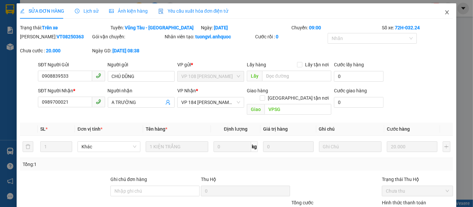
click at [445, 13] on icon "close" at bounding box center [447, 12] width 5 height 5
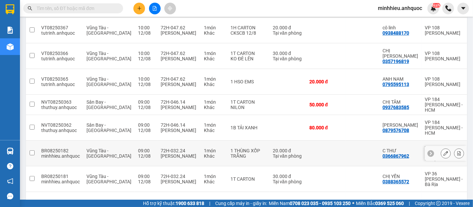
scroll to position [111, 0]
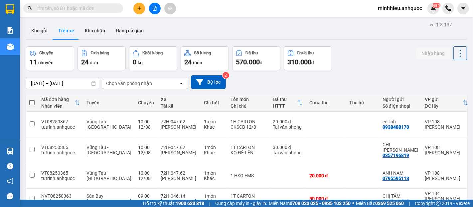
scroll to position [111, 0]
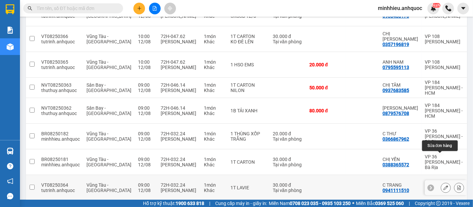
click at [444, 185] on icon at bounding box center [446, 187] width 5 height 5
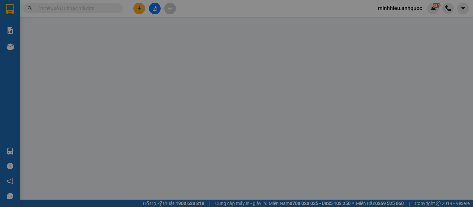
type input "0941111510"
type input "C TRANG"
type input "0792578437"
type input "A THÔNG"
type input "VP184"
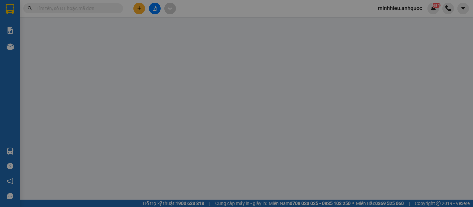
type input "30.000"
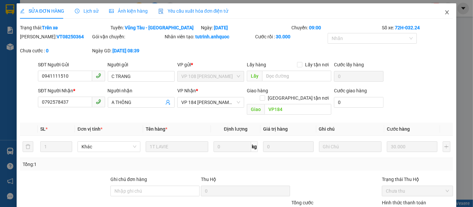
click at [445, 12] on icon "close" at bounding box center [447, 12] width 5 height 5
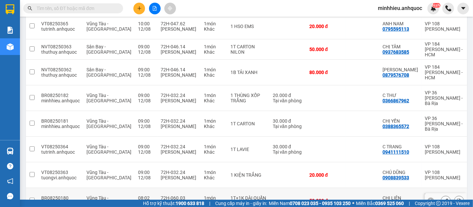
scroll to position [149, 0]
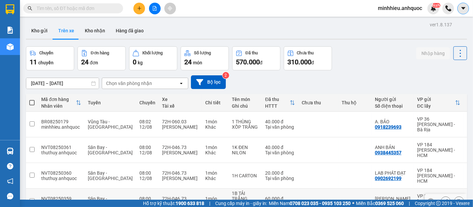
scroll to position [0, 0]
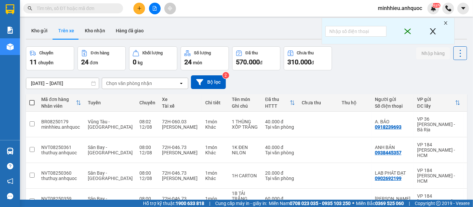
drag, startPoint x: 95, startPoint y: 29, endPoint x: 64, endPoint y: 35, distance: 31.3
click at [95, 29] on button "Kho nhận" at bounding box center [95, 31] width 31 height 16
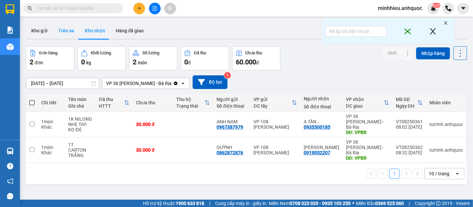
click at [63, 30] on button "Trên xe" at bounding box center [66, 31] width 27 height 16
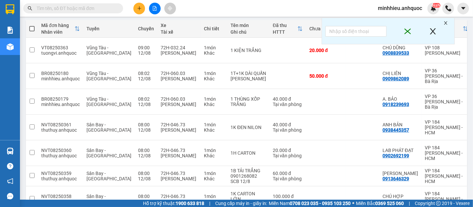
scroll to position [149, 0]
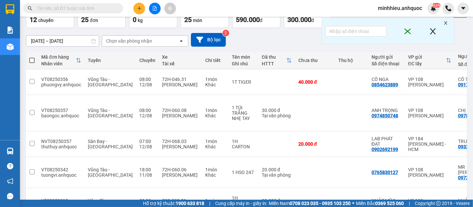
scroll to position [54, 0]
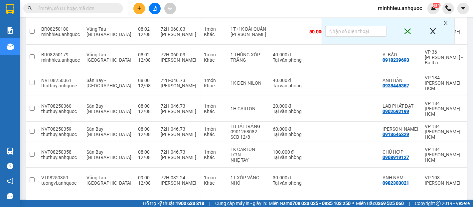
scroll to position [149, 0]
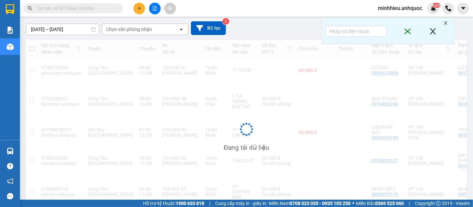
scroll to position [54, 0]
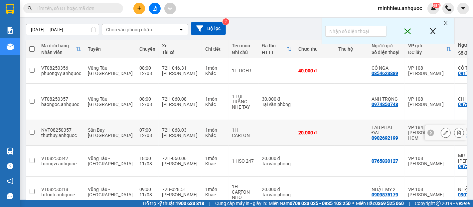
click at [444, 127] on button at bounding box center [445, 133] width 9 height 12
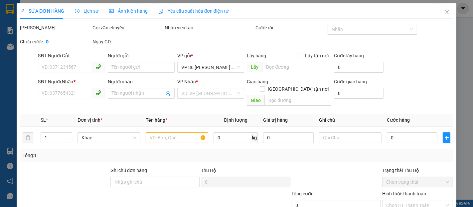
type input "0902692199"
type input "LAB PHÁT ĐẠT"
type input "0932343491"
type input "TRƯỜNG BR"
type input "VPBR"
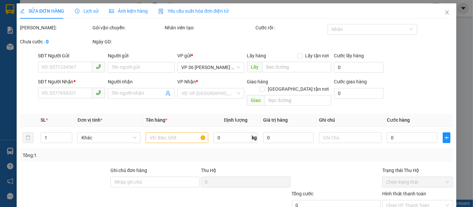
type input "20.000"
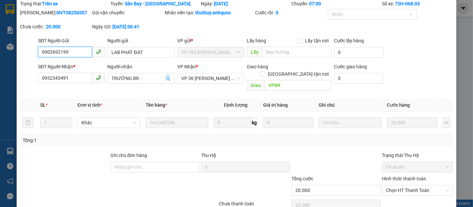
scroll to position [50, 0]
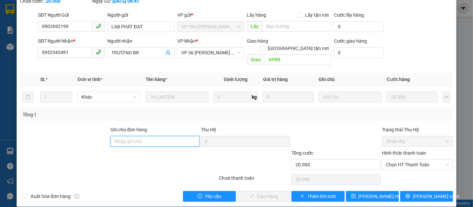
drag, startPoint x: 153, startPoint y: 135, endPoint x: 149, endPoint y: 135, distance: 4.3
click at [153, 136] on input "Ghi chú đơn hàng" at bounding box center [154, 141] width 89 height 11
click at [170, 136] on input "Ghi chú đơn hàng" at bounding box center [154, 141] width 89 height 11
click at [416, 159] on span "Chọn HT Thanh Toán" at bounding box center [417, 164] width 63 height 10
type input "TTTM VP"
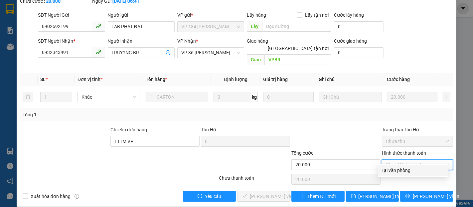
drag, startPoint x: 397, startPoint y: 171, endPoint x: 397, endPoint y: 189, distance: 18.0
click at [397, 171] on div "Tại văn phòng" at bounding box center [413, 169] width 62 height 7
type input "0"
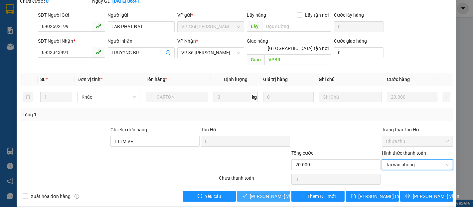
drag, startPoint x: 255, startPoint y: 186, endPoint x: 252, endPoint y: 182, distance: 4.5
click at [256, 192] on span "[PERSON_NAME] và Giao hàng" at bounding box center [282, 195] width 64 height 7
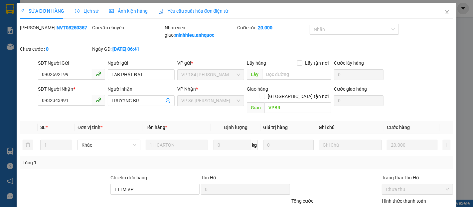
scroll to position [0, 0]
click at [445, 12] on icon "close" at bounding box center [447, 12] width 5 height 5
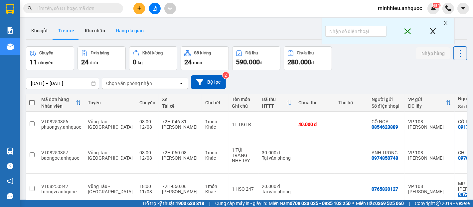
click at [129, 31] on button "Hàng đã giao" at bounding box center [129, 31] width 39 height 16
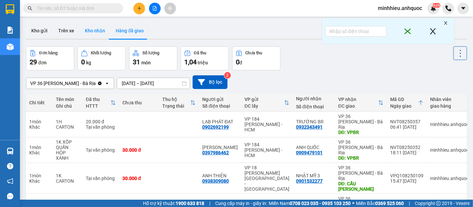
drag, startPoint x: 96, startPoint y: 34, endPoint x: 88, endPoint y: 37, distance: 8.6
click at [96, 35] on button "Kho nhận" at bounding box center [95, 31] width 31 height 16
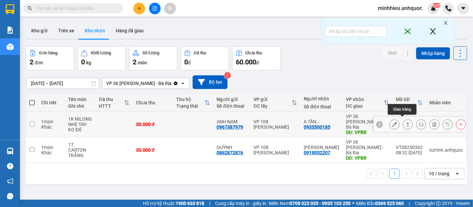
click at [394, 123] on div at bounding box center [428, 124] width 77 height 10
click at [390, 118] on button at bounding box center [394, 124] width 9 height 12
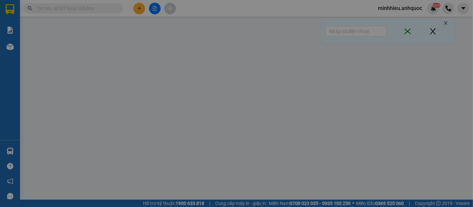
type input "0967387979"
type input "ANH NAM"
type input "0935500185"
type input "A TẤN -0978872972"
type input "VPBR"
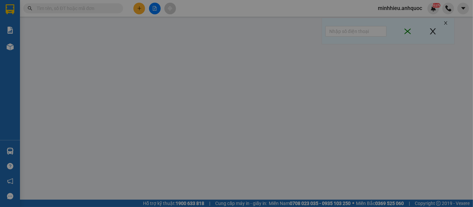
type input "30.000"
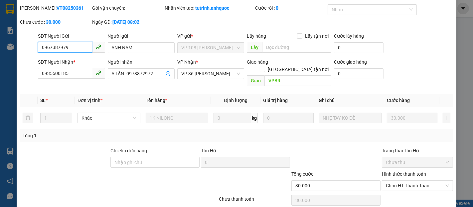
scroll to position [37, 0]
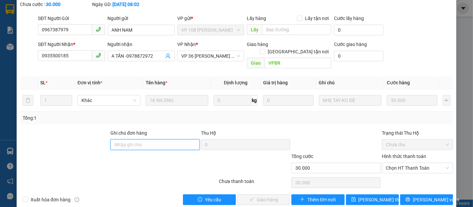
click at [149, 139] on input "Ghi chú đơn hàng" at bounding box center [154, 144] width 89 height 11
click at [407, 163] on span "Chọn HT Thanh Toán" at bounding box center [417, 168] width 63 height 10
type input "TTTM VP"
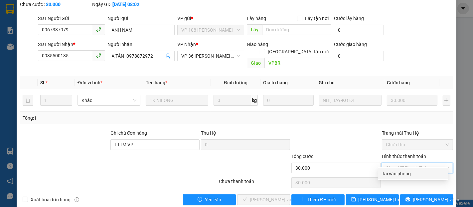
click at [410, 170] on div "Tại văn phòng" at bounding box center [413, 173] width 62 height 7
type input "0"
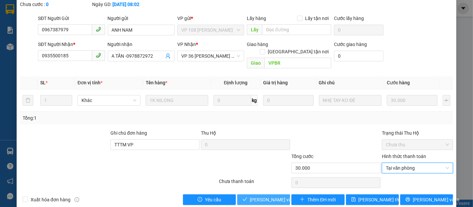
click at [262, 196] on span "[PERSON_NAME] và Giao hàng" at bounding box center [282, 199] width 64 height 7
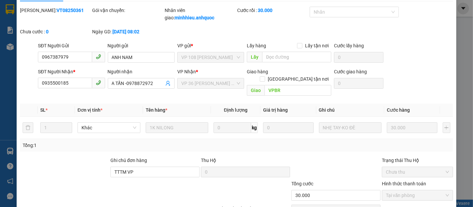
scroll to position [0, 0]
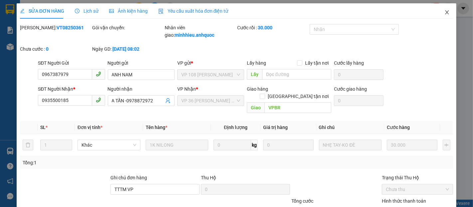
click at [445, 10] on icon "close" at bounding box center [447, 12] width 5 height 5
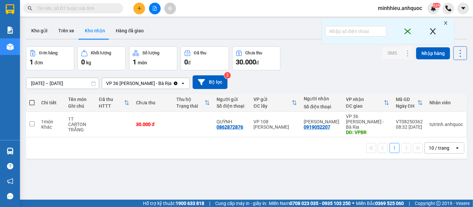
click at [140, 14] on div "Kết quả tìm kiếm ( 115 ) Bộ lọc Mã ĐH Trạng thái Món hàng Thu hộ Tổng cước Chưa…" at bounding box center [236, 8] width 473 height 17
click at [133, 10] on button at bounding box center [139, 9] width 12 height 12
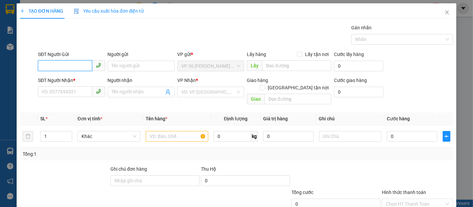
click at [82, 64] on input "SĐT Người Gửi" at bounding box center [65, 65] width 54 height 11
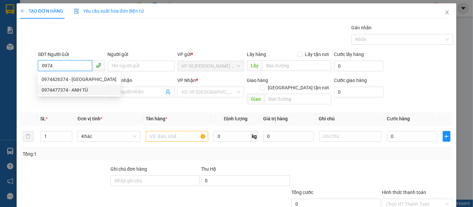
click at [76, 91] on div "0974477374 - ANH TÚ" at bounding box center [79, 89] width 75 height 7
type input "0974477374"
type input "ANH TÚ"
type input "0854453878"
type input "MEDILAB"
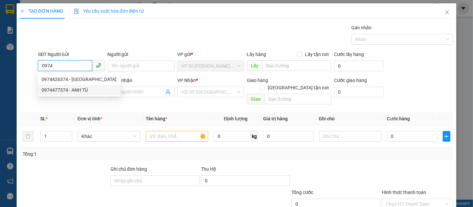
type input "VPQ1"
type input "20.000"
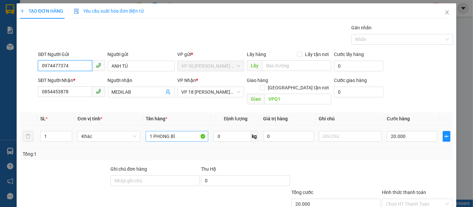
type input "0974477374"
drag, startPoint x: 178, startPoint y: 129, endPoint x: 150, endPoint y: 129, distance: 27.3
click at [150, 131] on input "1 PHONG BÌ" at bounding box center [177, 136] width 63 height 11
type input "1K ĐEN"
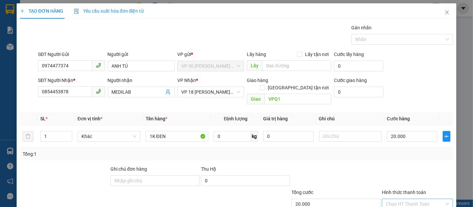
click at [391, 199] on input "Hình thức thanh toán" at bounding box center [415, 204] width 59 height 10
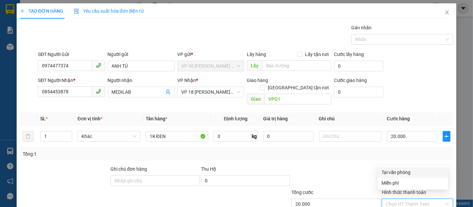
click at [395, 170] on div "Tại văn phòng" at bounding box center [413, 171] width 62 height 7
type input "0"
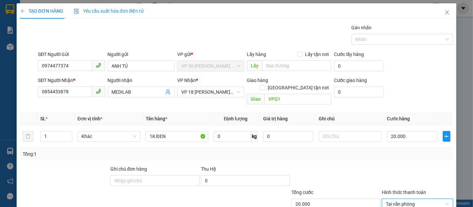
scroll to position [39, 0]
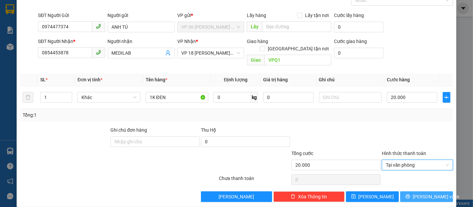
click at [427, 193] on span "[PERSON_NAME] và In" at bounding box center [436, 196] width 47 height 7
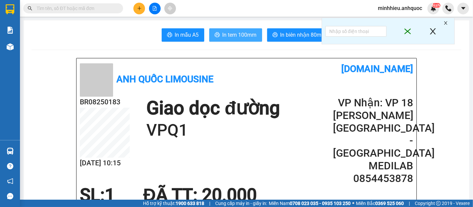
click at [243, 39] on span "In tem 100mm" at bounding box center [240, 35] width 34 height 8
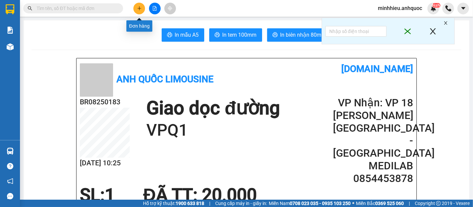
click at [134, 5] on button at bounding box center [139, 9] width 12 height 12
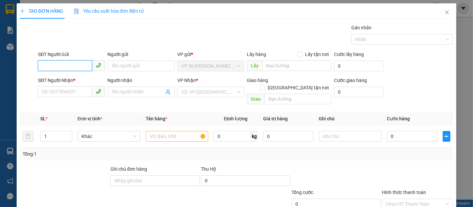
click at [80, 62] on input "SĐT Người Gửi" at bounding box center [65, 65] width 54 height 11
type input "0775202030"
click at [71, 79] on div "0775202030 - A NGỌC" at bounding box center [71, 79] width 58 height 7
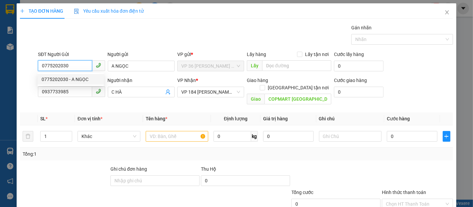
type input "A NGỌC"
type input "0937733985"
type input "C HÀ"
type input "COPMART [GEOGRAPHIC_DATA]"
type input "30.000"
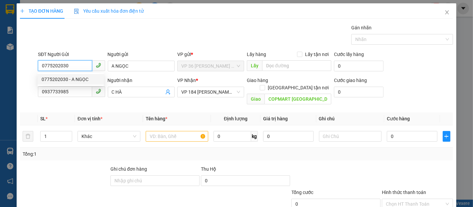
type input "30.000"
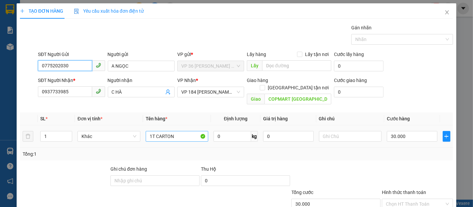
type input "0775202030"
drag, startPoint x: 178, startPoint y: 130, endPoint x: 148, endPoint y: 129, distance: 30.3
click at [148, 131] on input "1T CARTON" at bounding box center [177, 136] width 63 height 11
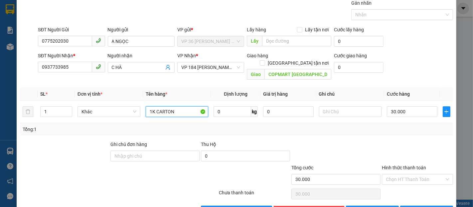
scroll to position [37, 0]
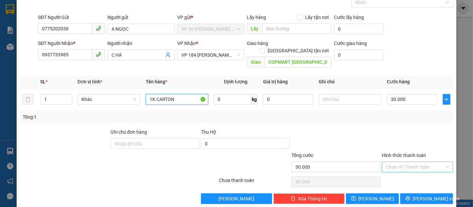
type input "1K CARTON"
click at [408, 162] on input "Hình thức thanh toán" at bounding box center [415, 167] width 59 height 10
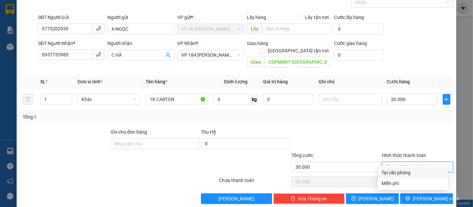
click at [409, 170] on div "Tại văn phòng" at bounding box center [413, 172] width 62 height 7
type input "0"
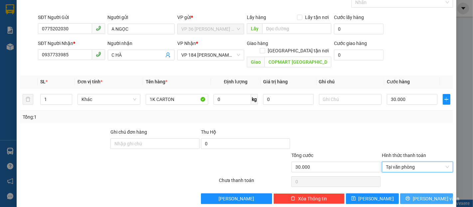
click at [431, 195] on span "[PERSON_NAME] và In" at bounding box center [436, 198] width 47 height 7
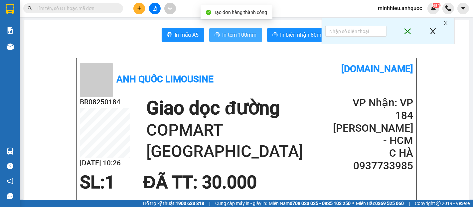
drag, startPoint x: 244, startPoint y: 39, endPoint x: 243, endPoint y: 43, distance: 3.3
drag, startPoint x: 233, startPoint y: 35, endPoint x: 275, endPoint y: 109, distance: 85.1
click at [234, 35] on span "In tem 100mm" at bounding box center [240, 35] width 34 height 8
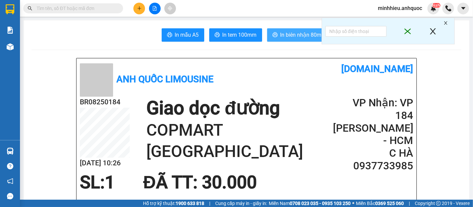
drag, startPoint x: 295, startPoint y: 37, endPoint x: 292, endPoint y: 32, distance: 5.8
click at [295, 37] on span "In biên nhận 80mm" at bounding box center [304, 35] width 46 height 8
click at [445, 23] on icon "close" at bounding box center [446, 23] width 5 height 5
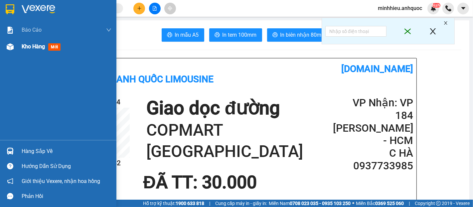
click at [33, 47] on span "Kho hàng" at bounding box center [33, 46] width 23 height 6
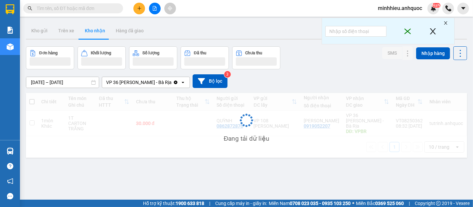
click at [101, 34] on button "Kho nhận" at bounding box center [95, 31] width 31 height 16
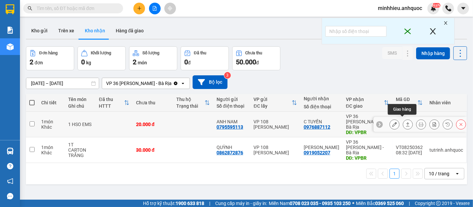
click at [392, 122] on icon at bounding box center [394, 124] width 5 height 5
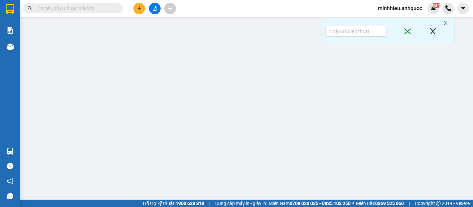
type input "0795595113"
type input "ANH NAM"
type input "0976887112"
type input "C TUYỀN"
type input "VPBR"
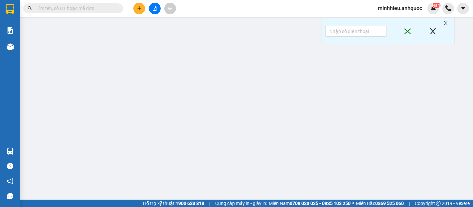
type input "20.000"
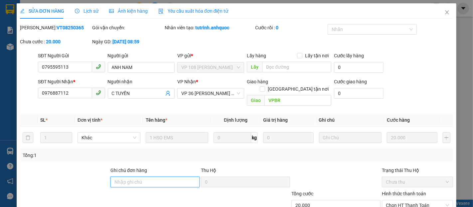
click at [136, 176] on input "Ghi chú đơn hàng" at bounding box center [154, 181] width 89 height 11
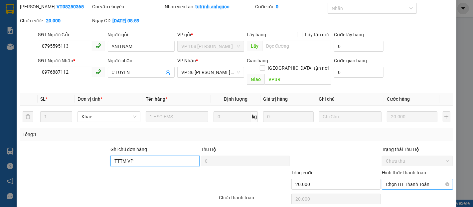
scroll to position [40, 0]
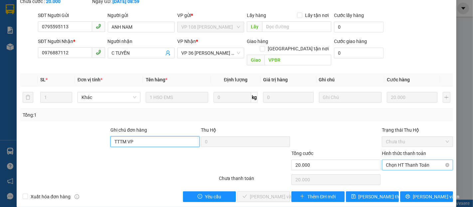
click at [404, 160] on span "Chọn HT Thanh Toán" at bounding box center [417, 165] width 63 height 10
type input "TTTM VP"
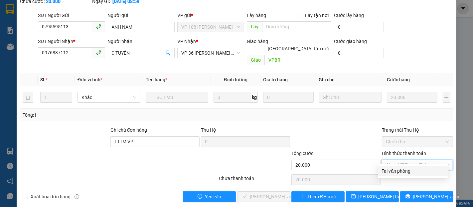
click at [406, 172] on div "Tại văn phòng" at bounding box center [413, 170] width 62 height 7
type input "0"
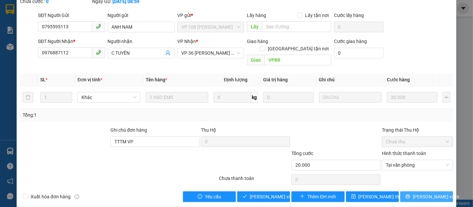
click at [431, 193] on span "[PERSON_NAME] và In" at bounding box center [436, 196] width 47 height 7
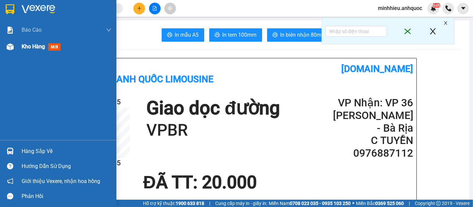
click at [33, 49] on span "Kho hàng" at bounding box center [33, 46] width 23 height 6
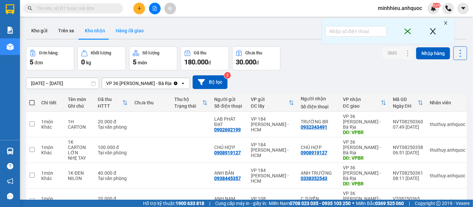
click at [135, 35] on button "Hàng đã giao" at bounding box center [129, 31] width 39 height 16
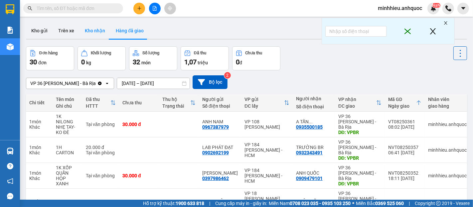
click at [90, 32] on button "Kho nhận" at bounding box center [95, 31] width 31 height 16
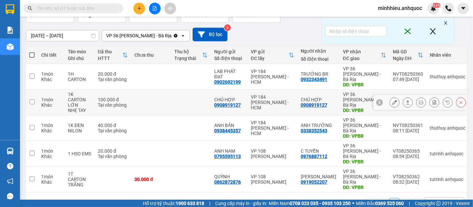
scroll to position [48, 0]
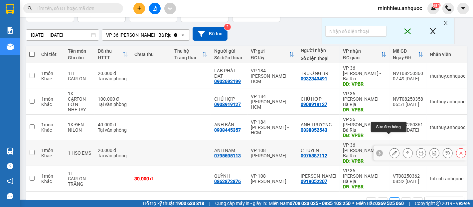
click at [392, 150] on icon at bounding box center [394, 152] width 5 height 5
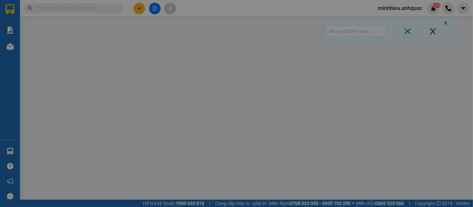
type input "0795595113"
type input "ANH NAM"
type input "0976887112"
type input "C TUYỀN"
type input "VPBR"
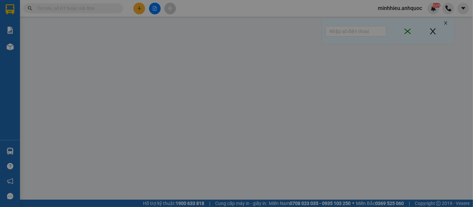
type input "TTTM VP"
type input "20.000"
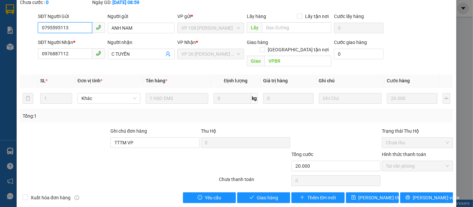
scroll to position [40, 0]
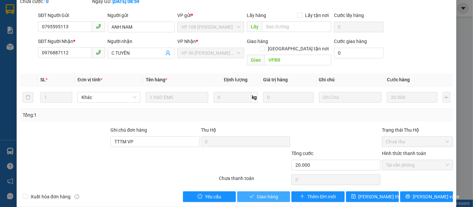
click at [264, 192] on button "Giao hàng" at bounding box center [263, 196] width 53 height 11
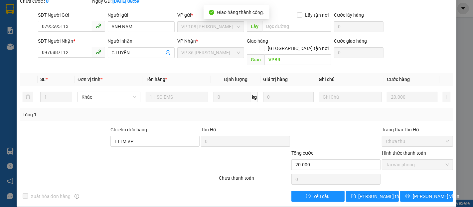
scroll to position [0, 0]
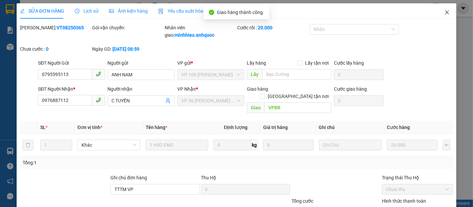
click at [445, 14] on icon "close" at bounding box center [447, 12] width 5 height 5
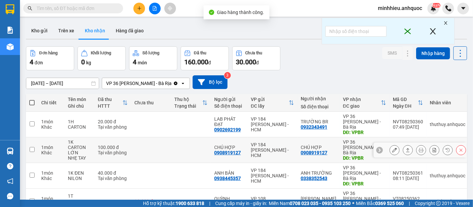
scroll to position [31, 0]
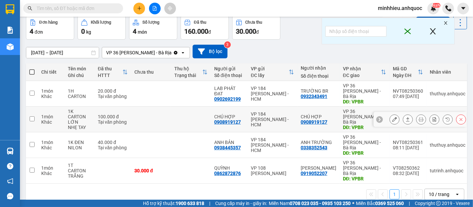
drag, startPoint x: 411, startPoint y: 110, endPoint x: 224, endPoint y: 194, distance: 204.5
click at [224, 194] on div "ver 1.8.137 Kho gửi Trên xe Kho nhận Hàng đã giao Đơn hàng 4 đơn Khối lượng 0 k…" at bounding box center [246, 98] width 447 height 218
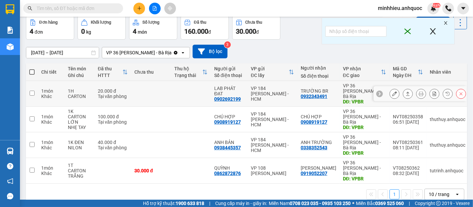
click at [392, 91] on icon at bounding box center [394, 93] width 5 height 5
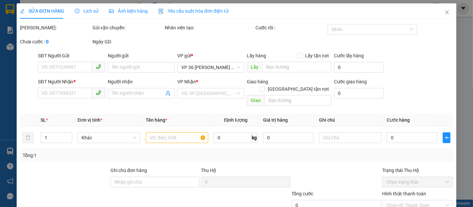
type input "0902692199"
type input "LAB PHÁT ĐẠT"
type input "0932343491"
type input "TRƯỜNG BR"
type input "VPBR"
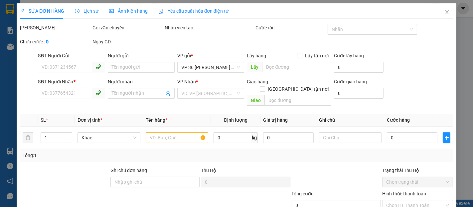
type input "TM 12/8 THỦY"
type input "20.000"
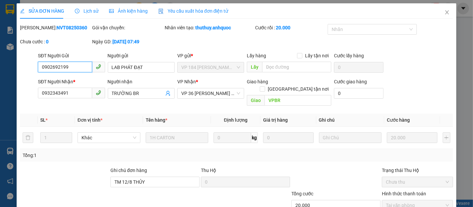
scroll to position [40, 0]
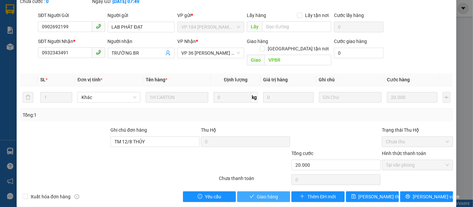
click at [247, 193] on button "Giao hàng" at bounding box center [263, 196] width 53 height 11
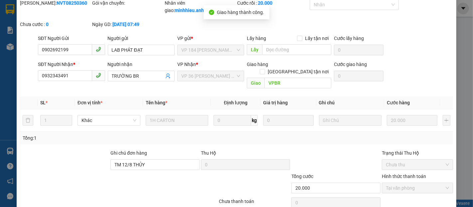
scroll to position [0, 0]
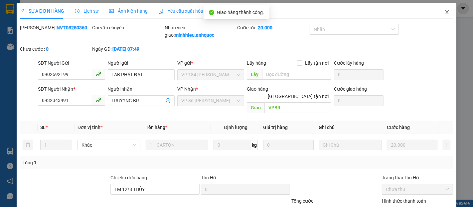
click at [445, 12] on icon "close" at bounding box center [447, 12] width 5 height 5
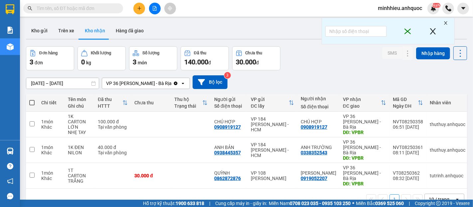
click at [310, 66] on div "Đơn hàng 3 đơn Khối lượng 0 kg Số lượng 3 món Đã thu 140.000 đ Chưa thu 30.000 …" at bounding box center [246, 58] width 441 height 24
click at [353, 68] on div "Đơn hàng 3 đơn Khối lượng 0 kg Số lượng 3 món Đã thu 140.000 đ Chưa thu 30.000 …" at bounding box center [246, 58] width 441 height 24
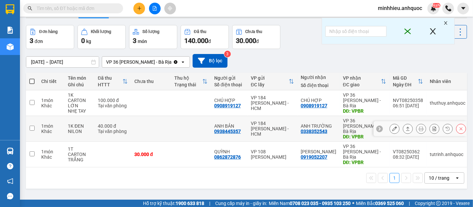
scroll to position [31, 0]
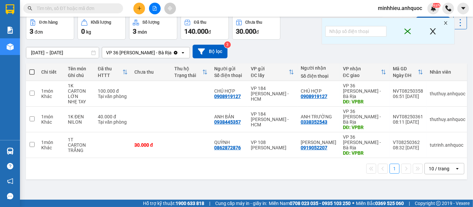
click at [300, 183] on div "ver 1.8.137 Kho gửi Trên xe Kho nhận Hàng đã giao Đơn hàng 3 đơn Khối lượng 0 k…" at bounding box center [246, 92] width 447 height 207
click at [105, 170] on div "1 10 / trang open" at bounding box center [246, 168] width 441 height 21
click at [431, 31] on icon "close" at bounding box center [433, 31] width 8 height 13
click at [445, 22] on icon "close" at bounding box center [446, 23] width 5 height 5
drag, startPoint x: 84, startPoint y: 186, endPoint x: 97, endPoint y: 184, distance: 13.4
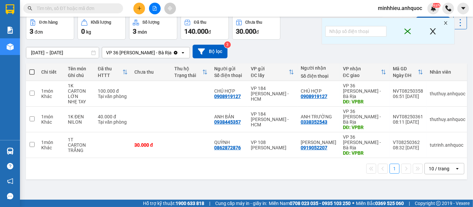
click at [84, 186] on div "ver 1.8.137 Kho gửi Trên xe Kho nhận Hàng đã giao Đơn hàng 3 đơn Khối lượng 0 k…" at bounding box center [246, 92] width 447 height 207
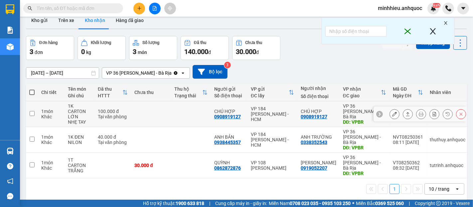
scroll to position [0, 0]
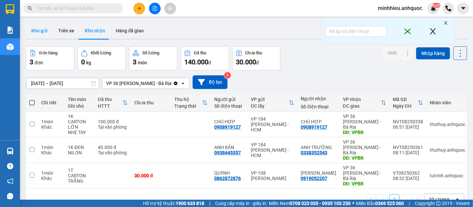
click at [44, 33] on button "Kho gửi" at bounding box center [39, 31] width 27 height 16
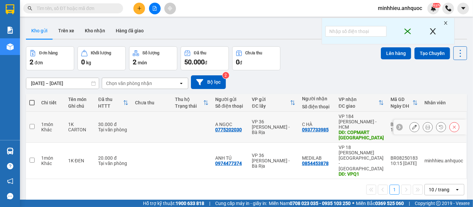
click at [261, 124] on div "VP 36 [PERSON_NAME] - Bà Rịa" at bounding box center [273, 127] width 43 height 16
checkbox input "true"
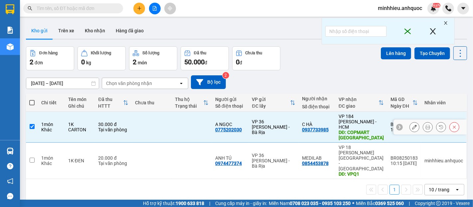
click at [393, 58] on button "Lên hàng" at bounding box center [396, 53] width 30 height 12
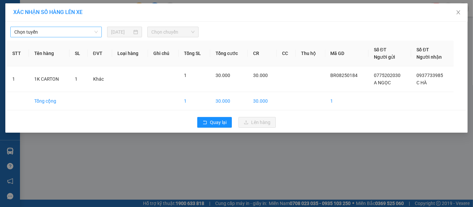
click at [88, 29] on span "Chọn tuyến" at bounding box center [56, 32] width 84 height 10
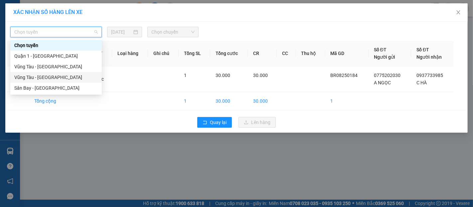
click at [83, 76] on div "Vũng Tàu - [GEOGRAPHIC_DATA]" at bounding box center [56, 77] width 84 height 7
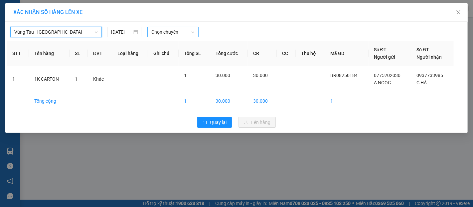
click at [177, 32] on span "Chọn chuyến" at bounding box center [172, 32] width 43 height 10
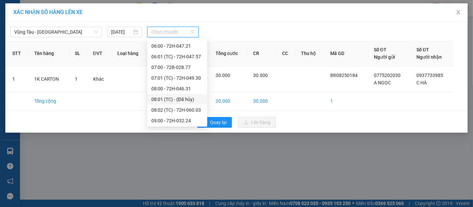
scroll to position [111, 0]
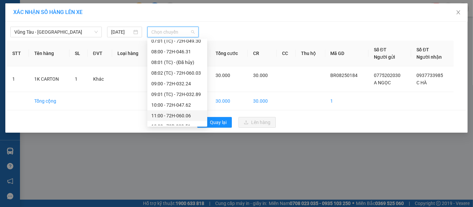
click at [179, 112] on div "11:00 - 72H-060.06" at bounding box center [177, 115] width 52 height 7
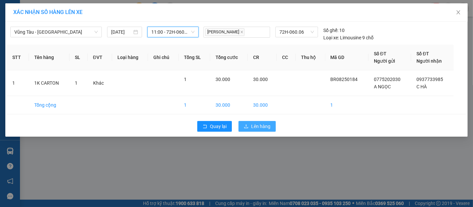
click at [259, 123] on span "Lên hàng" at bounding box center [260, 125] width 19 height 7
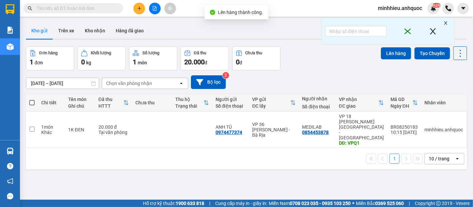
click at [64, 35] on button "Trên xe" at bounding box center [66, 31] width 27 height 16
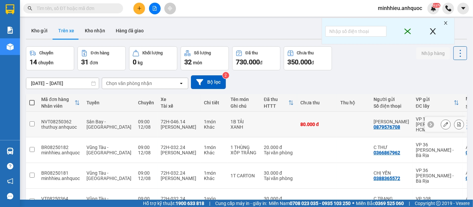
click at [455, 124] on button at bounding box center [459, 124] width 9 height 12
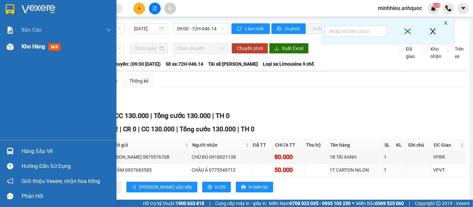
click at [38, 51] on div "Kho hàng mới" at bounding box center [67, 46] width 90 height 17
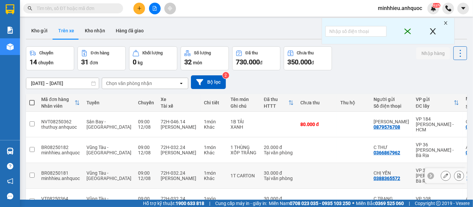
scroll to position [155, 0]
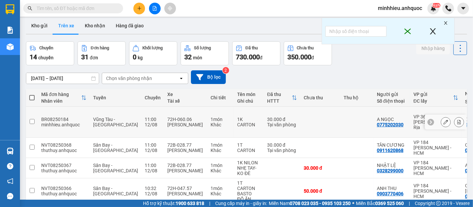
scroll to position [0, 0]
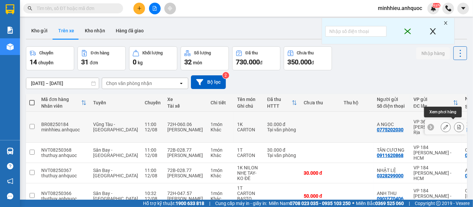
click at [457, 124] on icon at bounding box center [459, 126] width 5 height 5
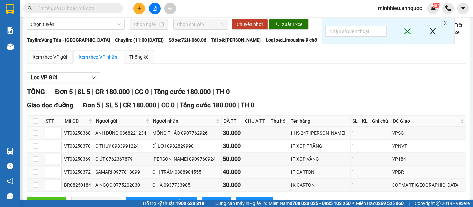
scroll to position [57, 0]
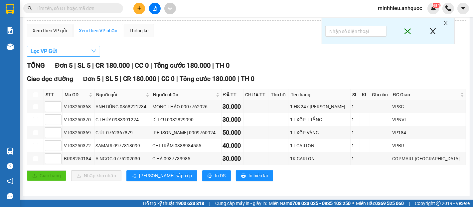
click at [85, 53] on button "Lọc VP Gửi" at bounding box center [63, 51] width 73 height 11
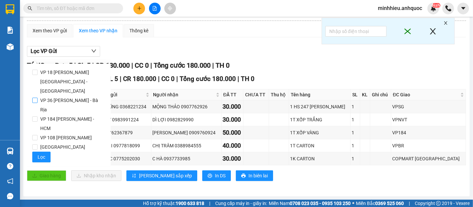
click at [72, 96] on span "VP 36 [PERSON_NAME] - Bà Rịa" at bounding box center [72, 105] width 68 height 19
click at [38, 98] on input "VP 36 [PERSON_NAME] - Bà Rịa" at bounding box center [34, 100] width 5 height 5
checkbox input "true"
click at [44, 153] on span "Lọc" at bounding box center [42, 156] width 8 height 7
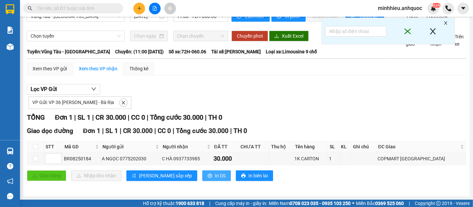
click at [202, 172] on button "In DS" at bounding box center [216, 175] width 29 height 11
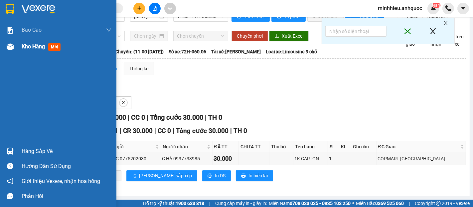
click at [29, 47] on span "Kho hàng" at bounding box center [33, 46] width 23 height 6
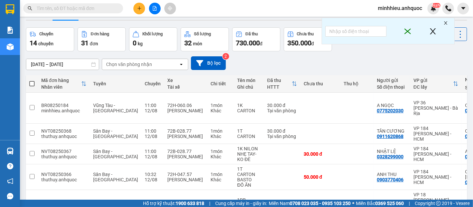
click at [39, 20] on button "Kho gửi" at bounding box center [39, 12] width 27 height 16
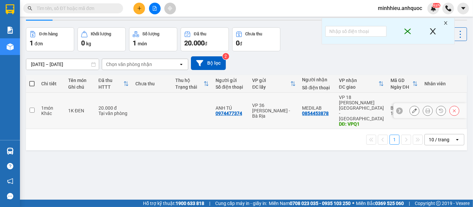
drag, startPoint x: 177, startPoint y: 130, endPoint x: 360, endPoint y: 68, distance: 192.8
click at [177, 129] on td at bounding box center [192, 111] width 40 height 36
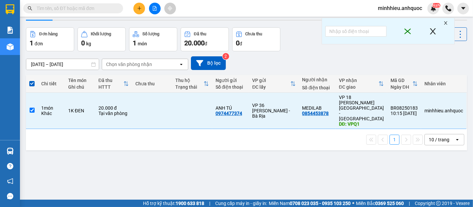
click at [392, 40] on button "Lên hàng" at bounding box center [396, 34] width 30 height 12
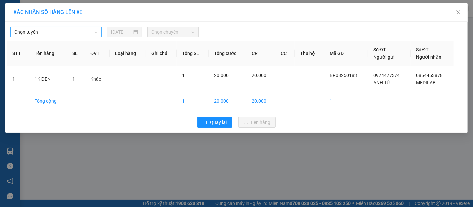
drag, startPoint x: 89, startPoint y: 31, endPoint x: 86, endPoint y: 34, distance: 3.8
click at [89, 32] on span "Chọn tuyến" at bounding box center [56, 32] width 84 height 10
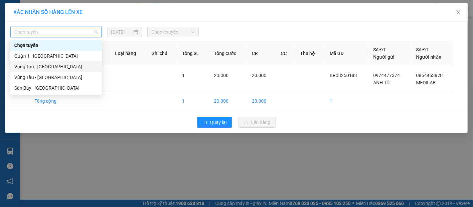
click at [48, 68] on div "Vũng Tàu - [GEOGRAPHIC_DATA]" at bounding box center [56, 66] width 84 height 7
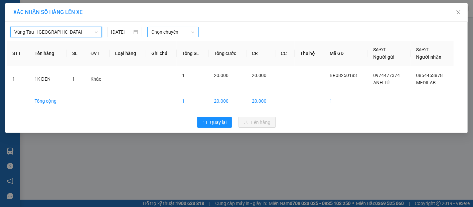
click at [168, 27] on span "Chọn chuyến" at bounding box center [172, 32] width 43 height 10
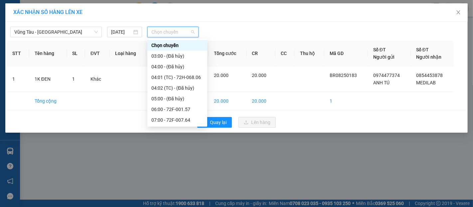
click at [164, 159] on div "11:00 - 72F-008.73" at bounding box center [177, 162] width 52 height 7
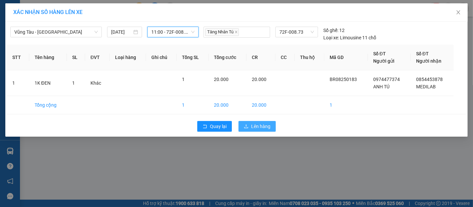
drag, startPoint x: 263, startPoint y: 122, endPoint x: 256, endPoint y: 124, distance: 6.9
click at [263, 122] on span "Lên hàng" at bounding box center [260, 125] width 19 height 7
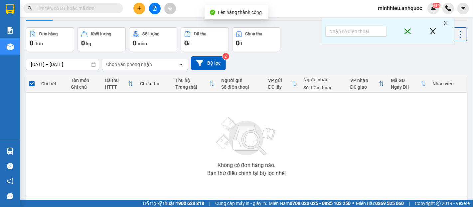
click at [71, 20] on button "Trên xe" at bounding box center [66, 12] width 27 height 16
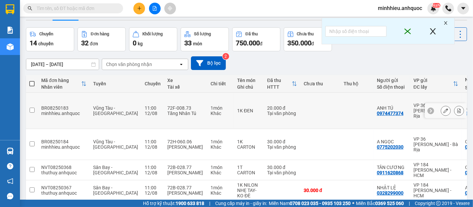
click at [448, 115] on div at bounding box center [452, 111] width 23 height 10
click at [458, 113] on icon at bounding box center [460, 110] width 4 height 5
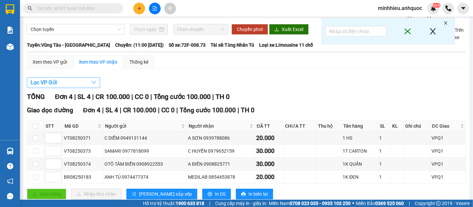
drag, startPoint x: 79, startPoint y: 111, endPoint x: 92, endPoint y: 113, distance: 12.4
click at [80, 88] on button "Lọc VP Gửi" at bounding box center [63, 82] width 73 height 11
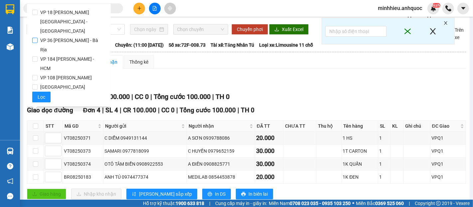
click at [50, 36] on span "VP 36 [PERSON_NAME] - Bà Rịa" at bounding box center [72, 45] width 68 height 19
click at [38, 38] on input "VP 36 [PERSON_NAME] - Bà Rịa" at bounding box center [34, 40] width 5 height 5
click at [42, 93] on span "Lọc" at bounding box center [42, 96] width 8 height 7
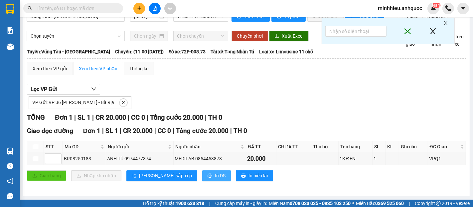
click at [215, 179] on span "In DS" at bounding box center [220, 175] width 11 height 7
click at [143, 5] on button at bounding box center [139, 9] width 12 height 12
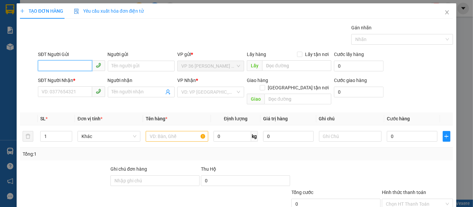
click at [76, 69] on input "SĐT Người Gửi" at bounding box center [65, 65] width 54 height 11
type input "0366"
click at [64, 82] on div "0366867962 - C THƯ" at bounding box center [71, 79] width 58 height 7
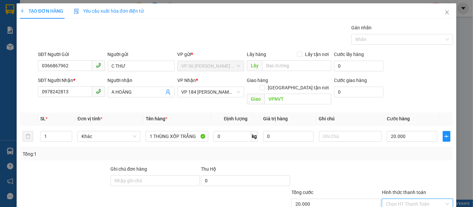
click at [401, 199] on input "Hình thức thanh toán" at bounding box center [415, 204] width 59 height 10
click at [407, 206] on div "Tại văn phòng" at bounding box center [413, 209] width 62 height 7
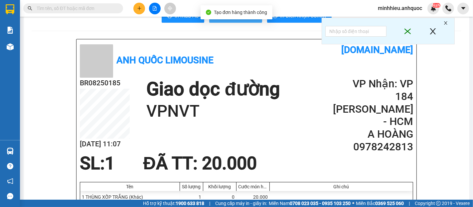
click at [217, 23] on button "In tem 100mm" at bounding box center [235, 15] width 53 height 13
click at [215, 18] on icon "printer" at bounding box center [217, 15] width 5 height 5
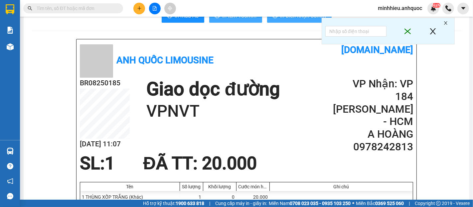
click at [302, 20] on span "In biên nhận 80mm" at bounding box center [304, 16] width 46 height 8
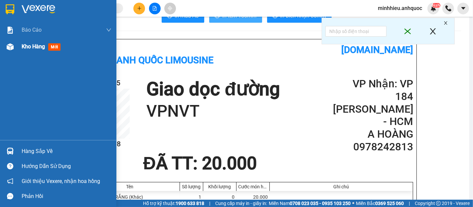
click at [25, 52] on div "Kho hàng mới" at bounding box center [67, 46] width 90 height 17
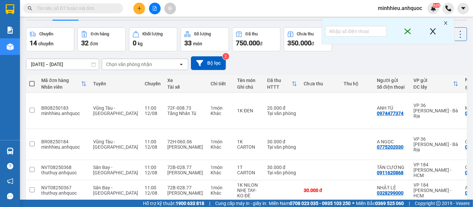
click at [37, 20] on button "Kho gửi" at bounding box center [39, 12] width 27 height 16
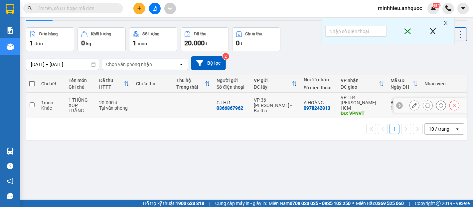
drag, startPoint x: 183, startPoint y: 120, endPoint x: 295, endPoint y: 118, distance: 111.8
click at [184, 118] on td at bounding box center [193, 106] width 40 height 26
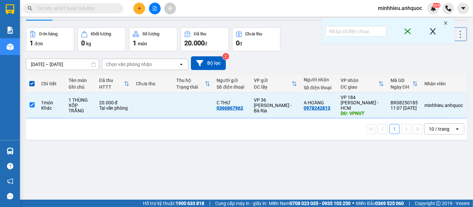
click at [399, 40] on button "Lên hàng" at bounding box center [396, 34] width 30 height 12
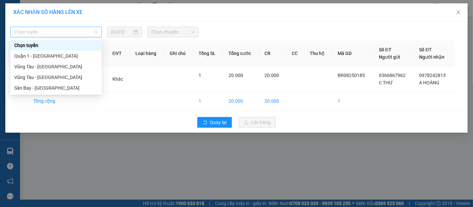
drag, startPoint x: 81, startPoint y: 32, endPoint x: 11, endPoint y: 59, distance: 74.5
click at [81, 35] on span "Chọn tuyến" at bounding box center [56, 32] width 84 height 10
click at [25, 78] on div "Vũng Tàu - [GEOGRAPHIC_DATA]" at bounding box center [56, 77] width 84 height 7
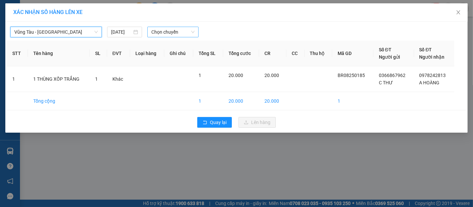
click at [179, 34] on span "Chọn chuyến" at bounding box center [172, 32] width 43 height 10
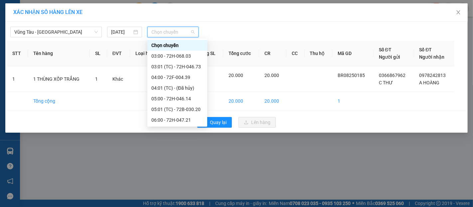
drag, startPoint x: 174, startPoint y: 79, endPoint x: 254, endPoint y: 124, distance: 91.7
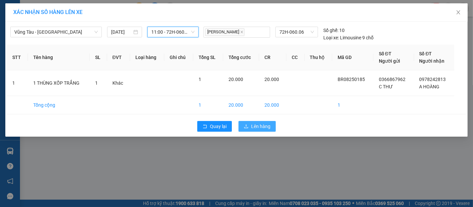
click at [262, 130] on button "Lên hàng" at bounding box center [257, 126] width 37 height 11
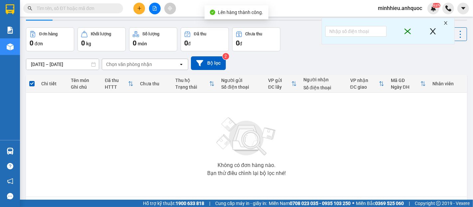
click at [66, 20] on button "Trên xe" at bounding box center [66, 12] width 27 height 16
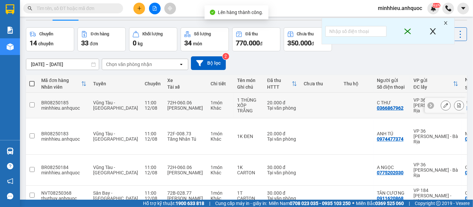
click at [457, 107] on icon at bounding box center [459, 105] width 5 height 5
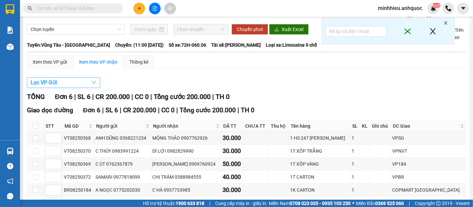
drag, startPoint x: 86, startPoint y: 67, endPoint x: 67, endPoint y: 66, distance: 19.6
click at [85, 77] on button "Lọc VP Gửi" at bounding box center [63, 82] width 73 height 11
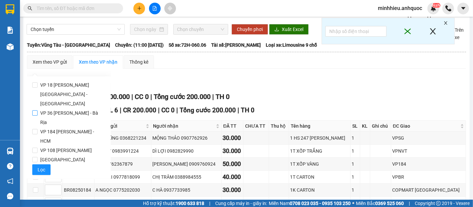
click at [65, 108] on span "VP 36 [PERSON_NAME] - Bà Rịa" at bounding box center [72, 117] width 68 height 19
click at [38, 110] on input "VP 36 [PERSON_NAME] - Bà Rịa" at bounding box center [34, 112] width 5 height 5
click at [40, 166] on span "Lọc" at bounding box center [42, 169] width 8 height 7
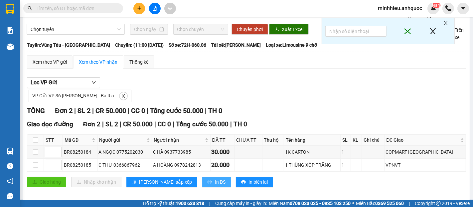
click at [202, 176] on button "In DS" at bounding box center [216, 181] width 29 height 11
click at [215, 178] on span "In DS" at bounding box center [220, 181] width 11 height 7
click at [94, 191] on div "[GEOGRAPHIC_DATA] - [GEOGRAPHIC_DATA] [DATE] 11:00 - 72H-060.06 Làm mới In phơi…" at bounding box center [246, 101] width 447 height 201
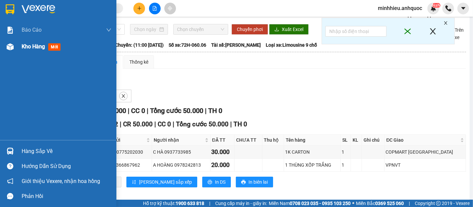
click at [32, 44] on span "Kho hàng" at bounding box center [33, 46] width 23 height 6
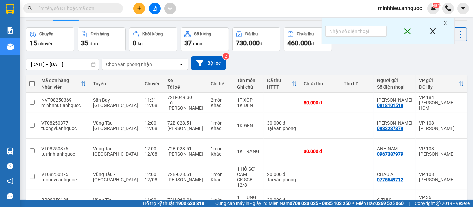
drag, startPoint x: 34, startPoint y: 31, endPoint x: 124, endPoint y: 25, distance: 90.4
click at [34, 20] on button "Kho gửi" at bounding box center [39, 12] width 27 height 16
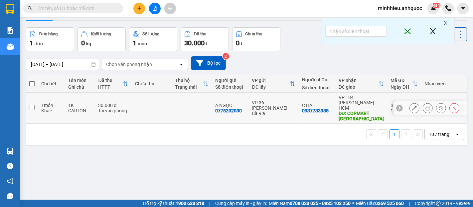
drag, startPoint x: 175, startPoint y: 116, endPoint x: 341, endPoint y: 122, distance: 166.8
click at [175, 118] on td at bounding box center [192, 108] width 40 height 31
checkbox input "true"
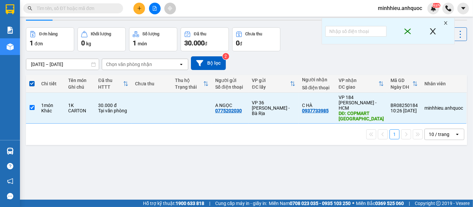
click at [392, 40] on button "Lên hàng" at bounding box center [396, 34] width 30 height 12
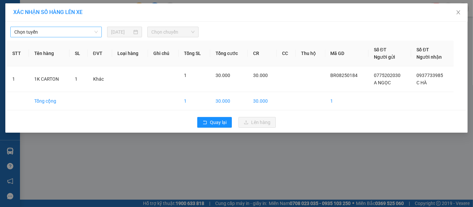
click at [67, 32] on span "Chọn tuyến" at bounding box center [56, 32] width 84 height 10
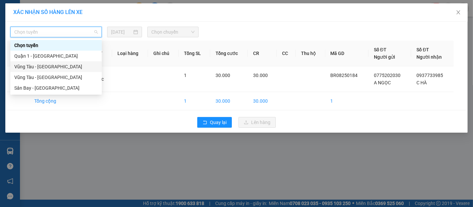
click at [42, 67] on div "Vũng Tàu - [GEOGRAPHIC_DATA]" at bounding box center [56, 66] width 84 height 7
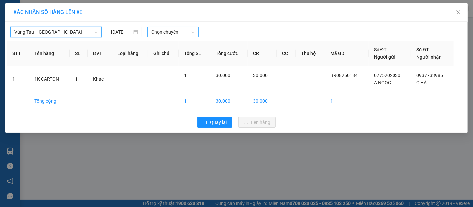
click at [153, 38] on div "[GEOGRAPHIC_DATA] - [GEOGRAPHIC_DATA] - Quận 1 [DATE] Chọn chuyến STT Tên hàng …" at bounding box center [236, 77] width 463 height 111
drag, startPoint x: 159, startPoint y: 34, endPoint x: 143, endPoint y: 93, distance: 61.6
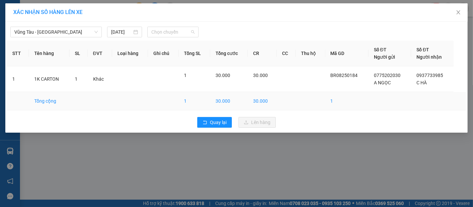
click at [159, 34] on span "Chọn chuyến" at bounding box center [172, 32] width 43 height 10
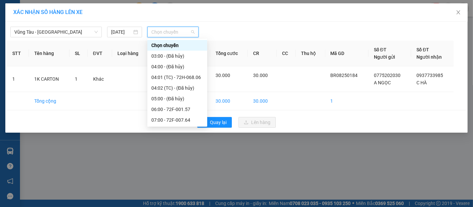
click at [172, 157] on div "11:00 - 72F-008.73" at bounding box center [177, 162] width 60 height 11
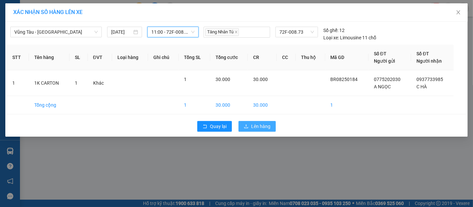
drag, startPoint x: 257, startPoint y: 126, endPoint x: 242, endPoint y: 127, distance: 14.7
click at [256, 127] on span "Lên hàng" at bounding box center [260, 125] width 19 height 7
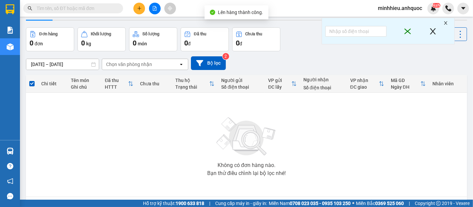
drag, startPoint x: 65, startPoint y: 31, endPoint x: 67, endPoint y: 44, distance: 13.7
click at [65, 20] on button "Trên xe" at bounding box center [66, 12] width 27 height 16
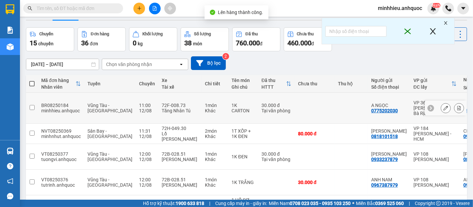
click at [455, 114] on button at bounding box center [459, 108] width 9 height 12
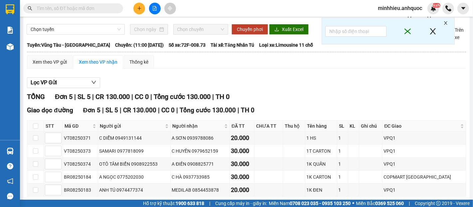
drag, startPoint x: 73, startPoint y: 46, endPoint x: 60, endPoint y: 57, distance: 17.5
click at [73, 74] on div "Lọc VP Gửi TỔNG Đơn 5 | SL 5 | CR 130.000 | CC 0 | Tổng cước 130.000 | TH 0 Gi…" at bounding box center [246, 147] width 439 height 146
click at [60, 77] on button "Lọc VP Gửi" at bounding box center [63, 82] width 73 height 11
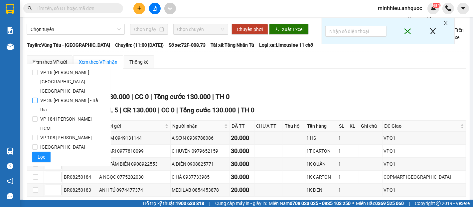
click at [59, 96] on span "VP 36 [PERSON_NAME] - Bà Rịa" at bounding box center [72, 105] width 68 height 19
click at [38, 98] on input "VP 36 [PERSON_NAME] - Bà Rịa" at bounding box center [34, 100] width 5 height 5
click at [45, 151] on button "Lọc" at bounding box center [41, 156] width 18 height 11
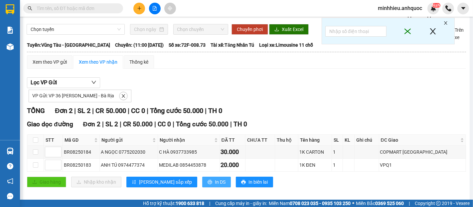
click at [202, 180] on button "In DS" at bounding box center [216, 181] width 29 height 11
drag, startPoint x: 187, startPoint y: 175, endPoint x: 201, endPoint y: 184, distance: 16.1
click at [215, 178] on span "In DS" at bounding box center [220, 181] width 11 height 7
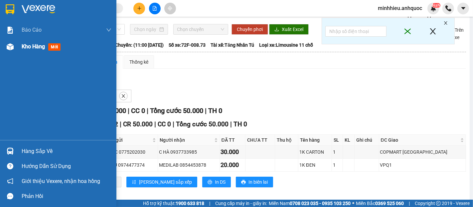
click at [31, 48] on span "Kho hàng" at bounding box center [33, 46] width 23 height 6
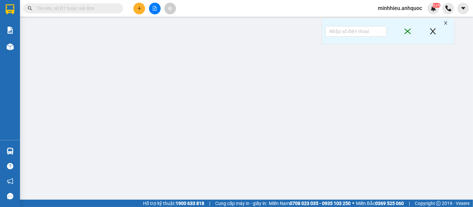
type input "0366867962"
type input "C THƯ"
type input "0978242813"
type input "A HOÀNG"
type input "VPNVT"
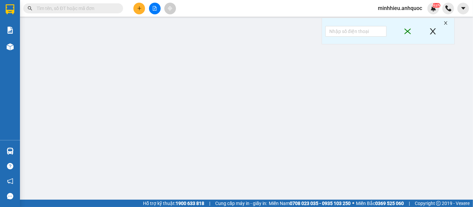
type input "20.000"
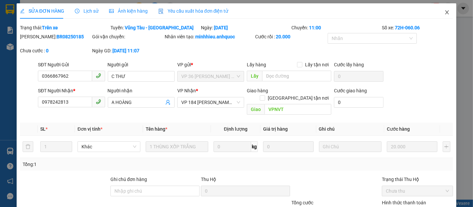
click at [445, 13] on icon "close" at bounding box center [447, 12] width 5 height 5
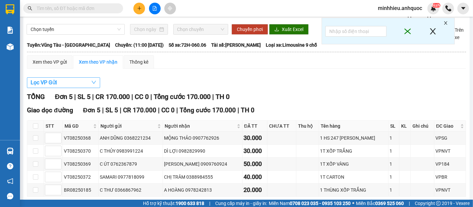
click at [78, 88] on button "Lọc VP Gửi" at bounding box center [63, 82] width 73 height 11
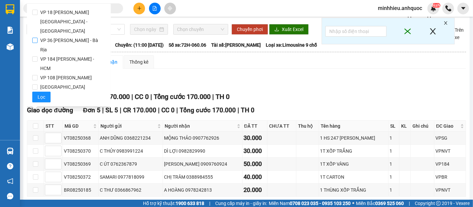
click at [63, 36] on span "VP 36 [PERSON_NAME] - Bà Rịa" at bounding box center [72, 45] width 68 height 19
click at [38, 38] on input "VP 36 [PERSON_NAME] - Bà Rịa" at bounding box center [34, 40] width 5 height 5
click at [42, 93] on span "Lọc" at bounding box center [42, 96] width 8 height 7
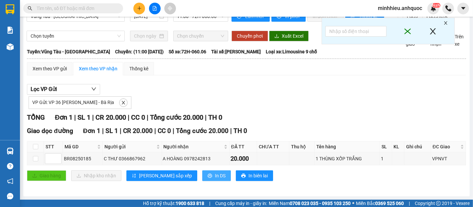
click at [215, 179] on span "In DS" at bounding box center [220, 175] width 11 height 7
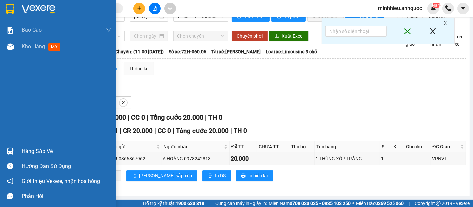
drag, startPoint x: 38, startPoint y: 44, endPoint x: 467, endPoint y: 110, distance: 434.1
click at [38, 45] on span "Kho hàng" at bounding box center [33, 46] width 23 height 6
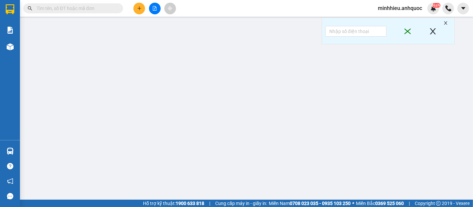
type input "0879576708"
type input "[PERSON_NAME]"
type input "0918021138"
type input "CHÚ ĐỦ"
type input "VPBR"
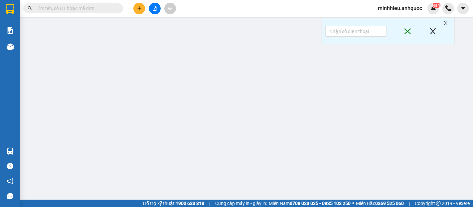
type input "80.000"
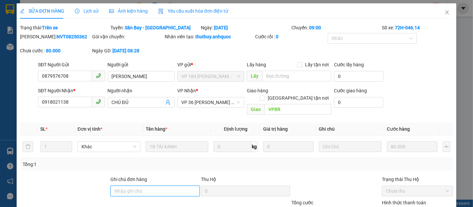
click at [160, 185] on input "Ghi chú đơn hàng" at bounding box center [154, 190] width 89 height 11
click at [160, 185] on input "TTT" at bounding box center [154, 190] width 89 height 11
type input "TTTM VP"
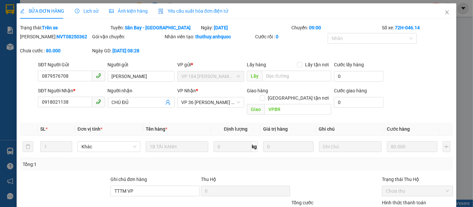
type input "0"
drag, startPoint x: 259, startPoint y: 187, endPoint x: 248, endPoint y: 173, distance: 17.7
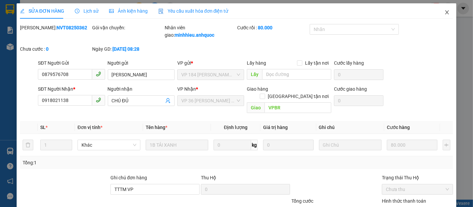
click at [445, 12] on icon "close" at bounding box center [447, 12] width 5 height 5
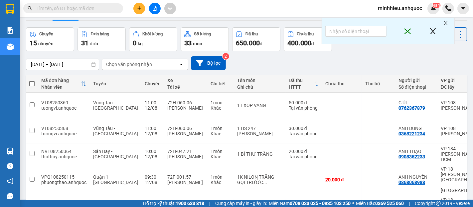
click at [118, 20] on button "Hàng đã giao" at bounding box center [129, 12] width 39 height 16
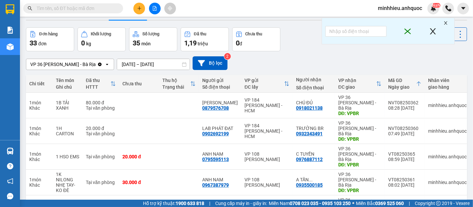
click at [95, 20] on button "Kho nhận" at bounding box center [95, 12] width 31 height 16
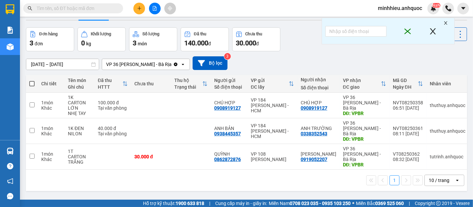
drag, startPoint x: 126, startPoint y: 33, endPoint x: 121, endPoint y: 35, distance: 5.2
click at [125, 20] on button "Hàng đã giao" at bounding box center [129, 12] width 39 height 16
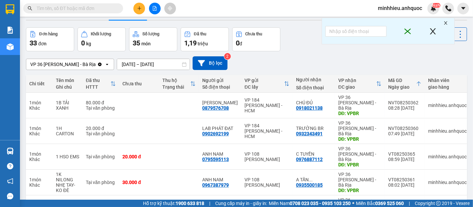
click at [72, 20] on button "Trên xe" at bounding box center [66, 12] width 27 height 16
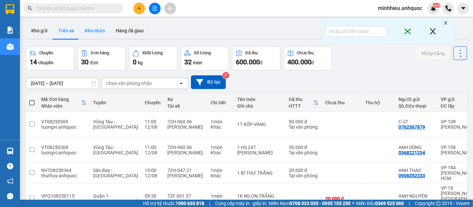
click at [94, 32] on button "Kho nhận" at bounding box center [95, 31] width 31 height 16
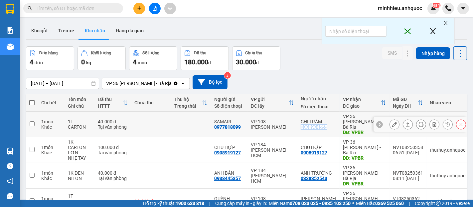
drag, startPoint x: 301, startPoint y: 124, endPoint x: 328, endPoint y: 125, distance: 27.6
click at [328, 125] on td "CHỊ TRÂM 0388984555" at bounding box center [319, 124] width 42 height 26
checkbox input "true"
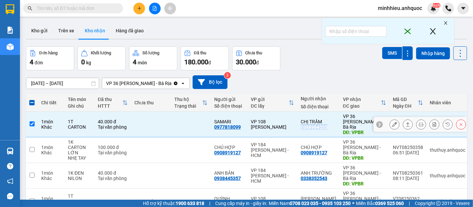
copy div "0388984555"
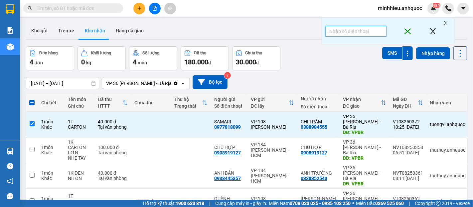
click at [340, 35] on input "text" at bounding box center [355, 31] width 61 height 11
paste input "0388984555"
type input "0388984555"
click at [446, 11] on img at bounding box center [449, 8] width 6 height 6
click at [332, 79] on div "10/08/2025 – 12/08/2025 Press the down arrow key to interact with the calendar …" at bounding box center [246, 82] width 441 height 14
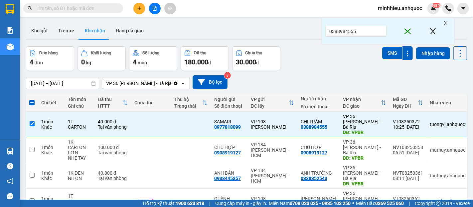
click at [405, 30] on icon "close" at bounding box center [407, 31] width 13 height 8
click at [65, 10] on input "text" at bounding box center [76, 8] width 79 height 7
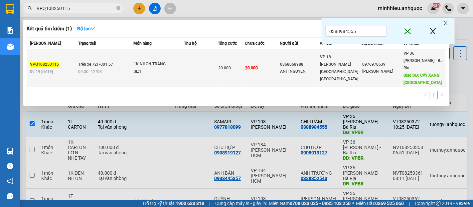
type input "VPQ108250115"
click at [174, 61] on div "1K NILON TRẮNG" at bounding box center [159, 64] width 50 height 7
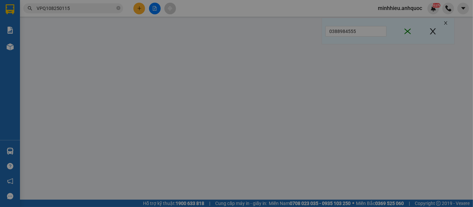
type input "0868068988"
type input "ANH NGUYÊN"
type input "0976970639"
type input "[PERSON_NAME]"
type input "CÂY XĂNG PHÚ MỸ"
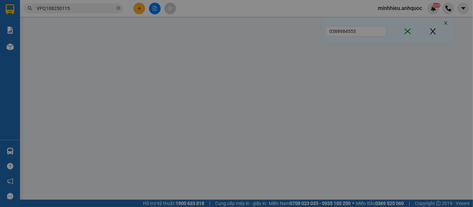
type input "20.000"
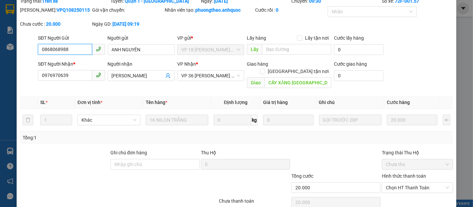
scroll to position [50, 0]
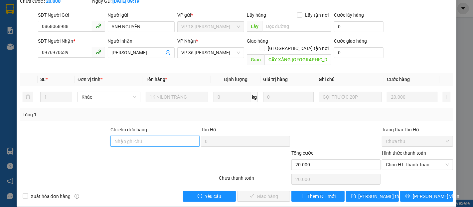
click at [142, 136] on input "Ghi chú đơn hàng" at bounding box center [154, 141] width 89 height 11
click at [392, 159] on span "Chọn HT Thanh Toán" at bounding box center [417, 164] width 63 height 10
type input "TTTM VP"
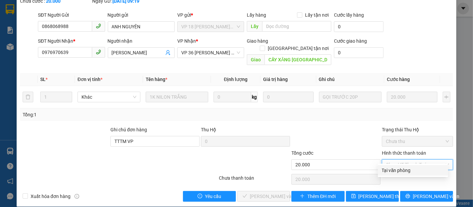
drag, startPoint x: 386, startPoint y: 171, endPoint x: 398, endPoint y: 172, distance: 12.4
click at [387, 171] on div "Tại văn phòng" at bounding box center [413, 169] width 62 height 7
type input "0"
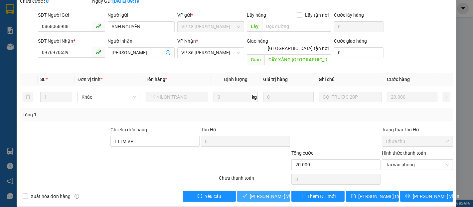
click at [267, 192] on span "[PERSON_NAME] và Giao hàng" at bounding box center [282, 195] width 64 height 7
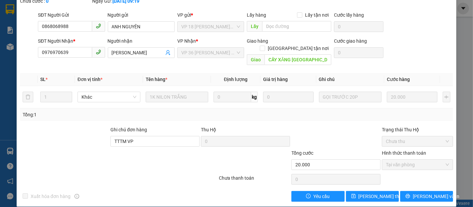
scroll to position [0, 0]
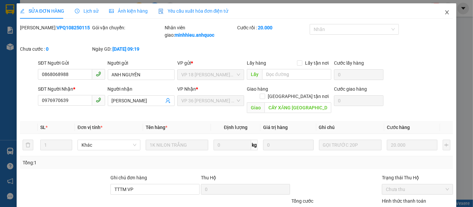
click at [446, 12] on span "Close" at bounding box center [447, 12] width 19 height 19
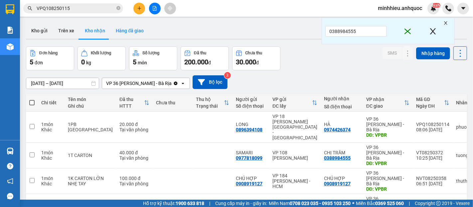
click at [122, 29] on button "Hàng đã giao" at bounding box center [129, 31] width 39 height 16
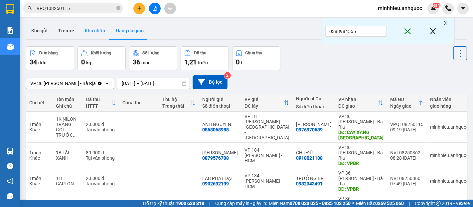
click at [95, 31] on button "Kho nhận" at bounding box center [95, 31] width 31 height 16
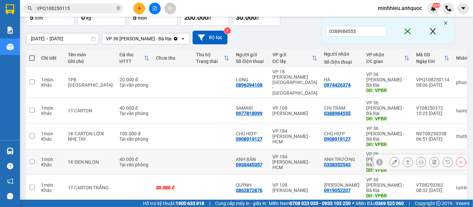
scroll to position [48, 0]
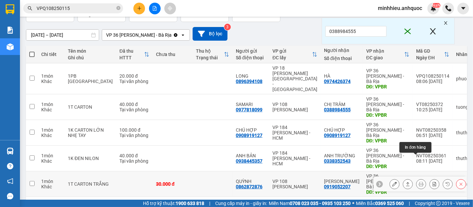
click at [433, 181] on icon at bounding box center [435, 183] width 4 height 5
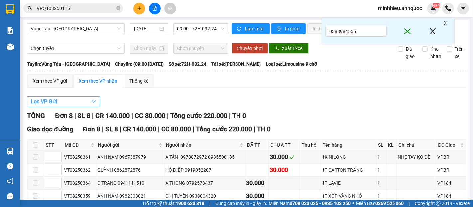
drag, startPoint x: 41, startPoint y: 105, endPoint x: 40, endPoint y: 135, distance: 30.6
click at [41, 105] on span "Lọc VP Gửi" at bounding box center [44, 101] width 26 height 8
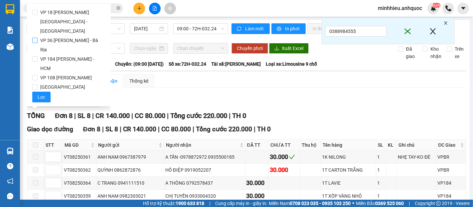
click at [51, 36] on span "VP 36 [PERSON_NAME] - Bà Rịa" at bounding box center [72, 45] width 68 height 19
click at [38, 38] on input "VP 36 [PERSON_NAME] - Bà Rịa" at bounding box center [34, 40] width 5 height 5
click at [34, 38] on input "VP 36 [PERSON_NAME] - Bà Rịa" at bounding box center [34, 40] width 5 height 5
checkbox input "false"
click at [70, 73] on span "VP 108 [PERSON_NAME]" at bounding box center [66, 77] width 57 height 9
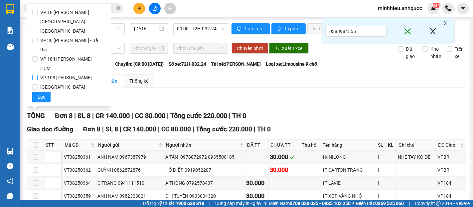
click at [38, 75] on input "VP 108 [PERSON_NAME]" at bounding box center [34, 77] width 5 height 5
checkbox input "true"
click at [37, 92] on button "Lọc" at bounding box center [41, 97] width 18 height 11
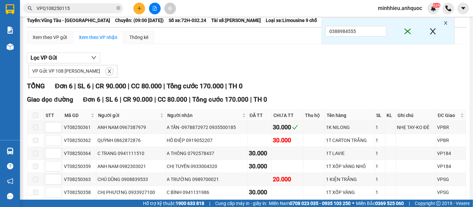
scroll to position [83, 0]
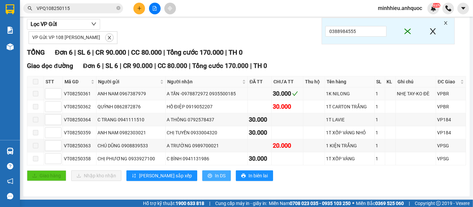
drag, startPoint x: 195, startPoint y: 173, endPoint x: 224, endPoint y: 101, distance: 78.2
click at [215, 173] on span "In DS" at bounding box center [220, 175] width 11 height 7
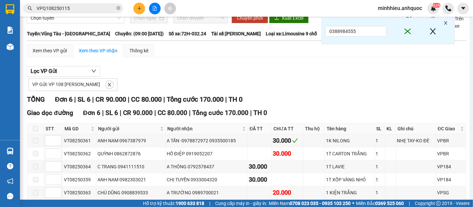
scroll to position [0, 0]
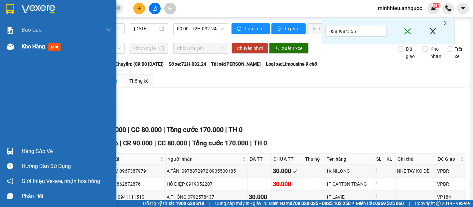
click at [25, 47] on span "Kho hàng" at bounding box center [33, 46] width 23 height 6
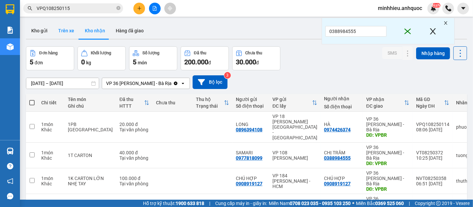
click at [63, 33] on button "Trên xe" at bounding box center [66, 31] width 27 height 16
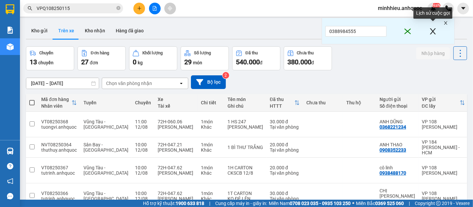
click at [433, 32] on icon "close" at bounding box center [433, 31] width 8 height 13
click at [443, 24] on span "close" at bounding box center [446, 24] width 7 height 7
click at [106, 33] on button "Kho nhận" at bounding box center [95, 31] width 31 height 16
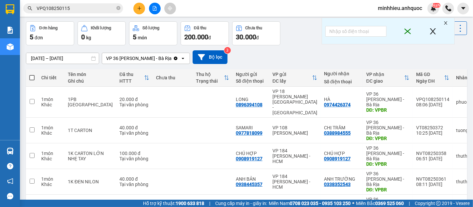
scroll to position [48, 0]
